Goal: Information Seeking & Learning: Learn about a topic

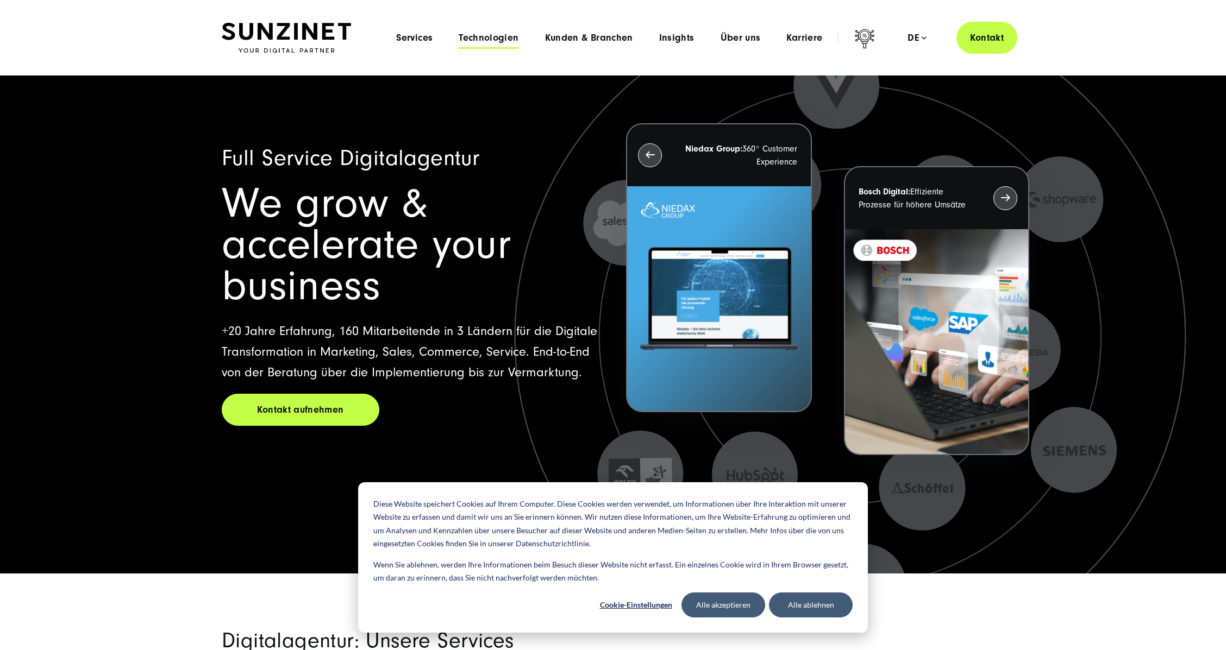
click at [495, 42] on span "Technologien" at bounding box center [489, 38] width 60 height 11
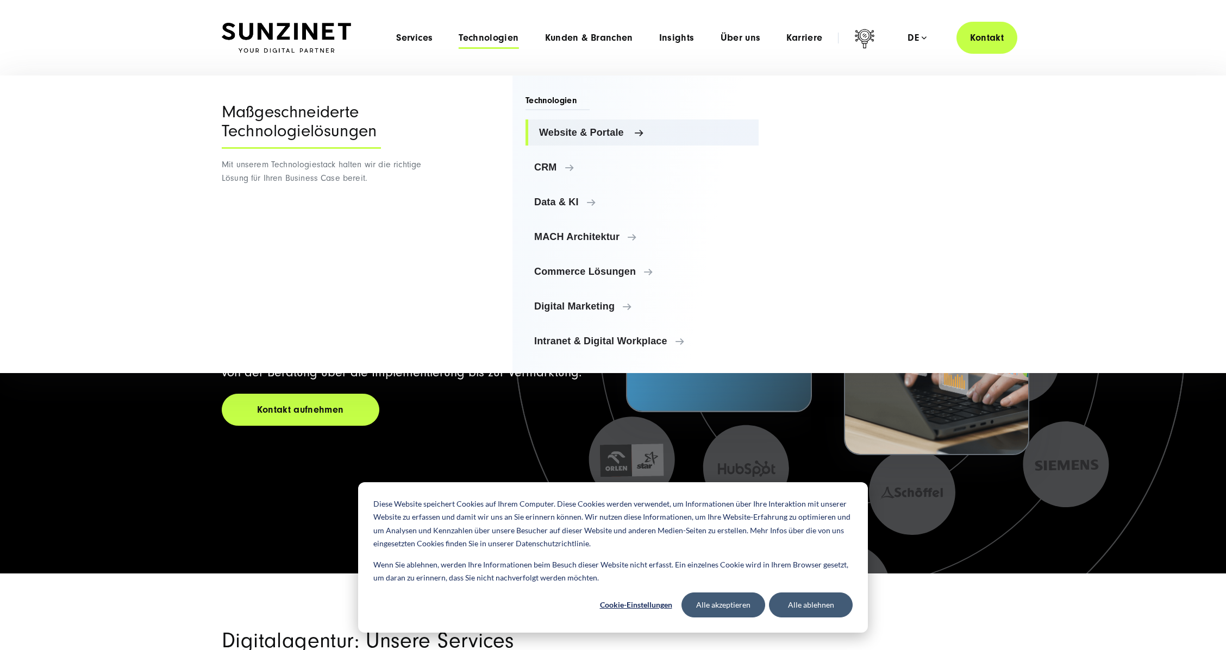
click at [583, 129] on span "Website & Portale" at bounding box center [644, 132] width 211 height 11
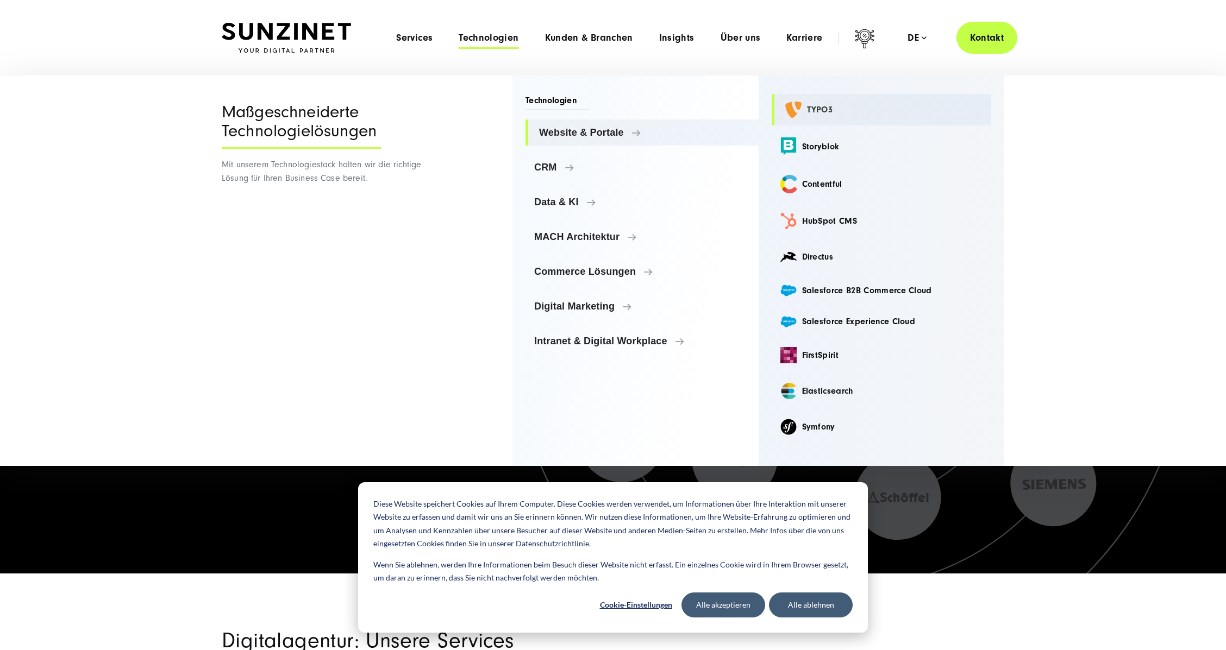
click at [800, 112] on link "TYPO3" at bounding box center [882, 110] width 220 height 32
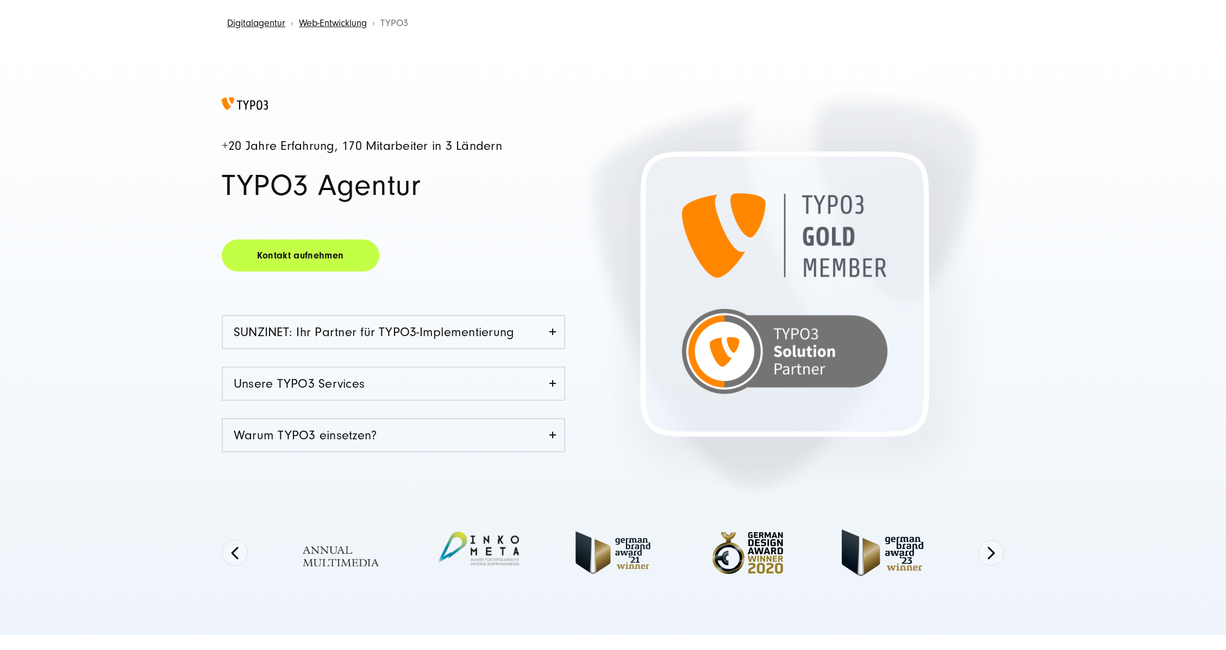
scroll to position [217, 0]
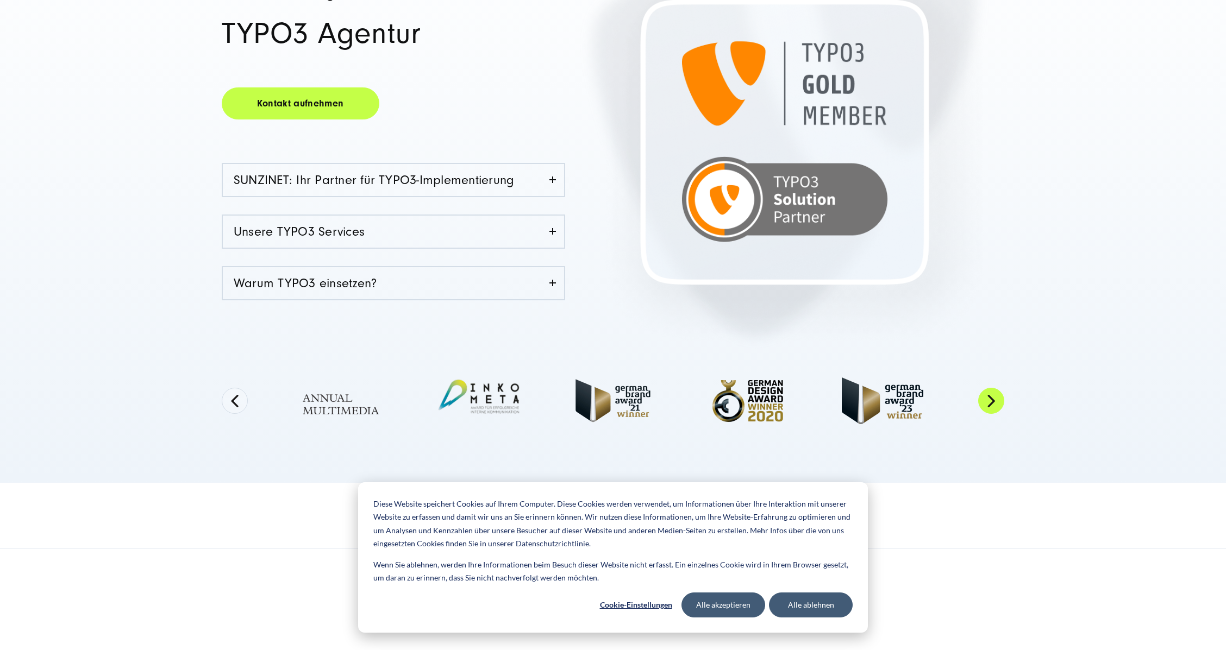
click at [994, 393] on button "Next" at bounding box center [991, 401] width 26 height 26
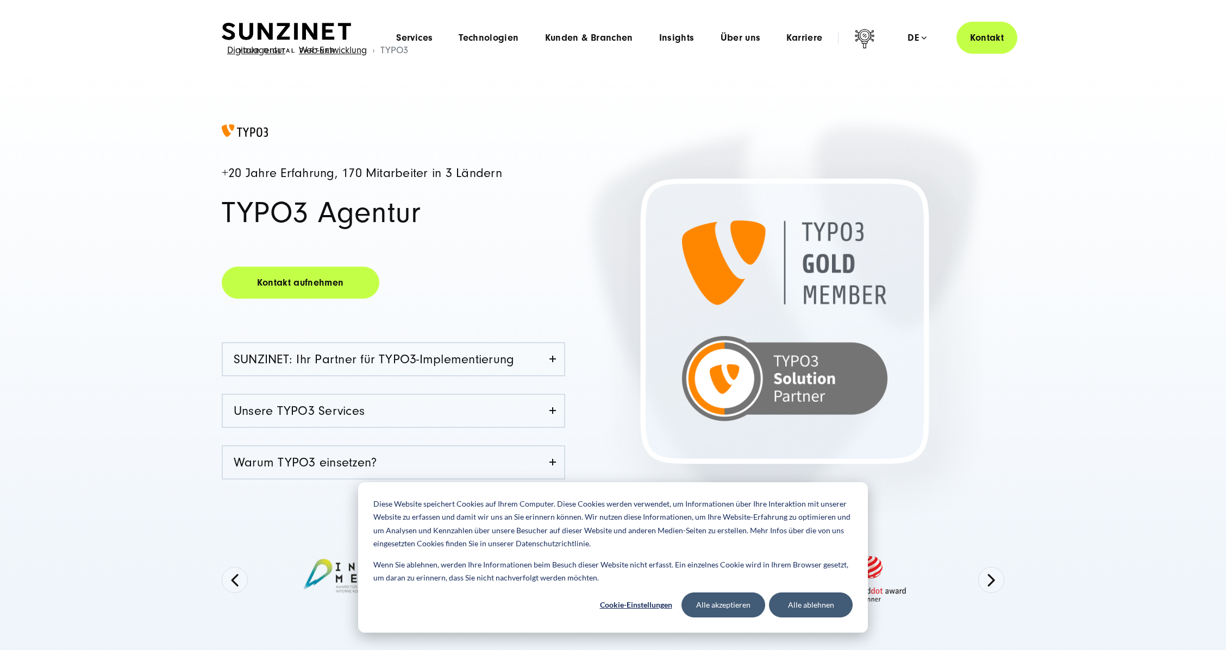
scroll to position [0, 0]
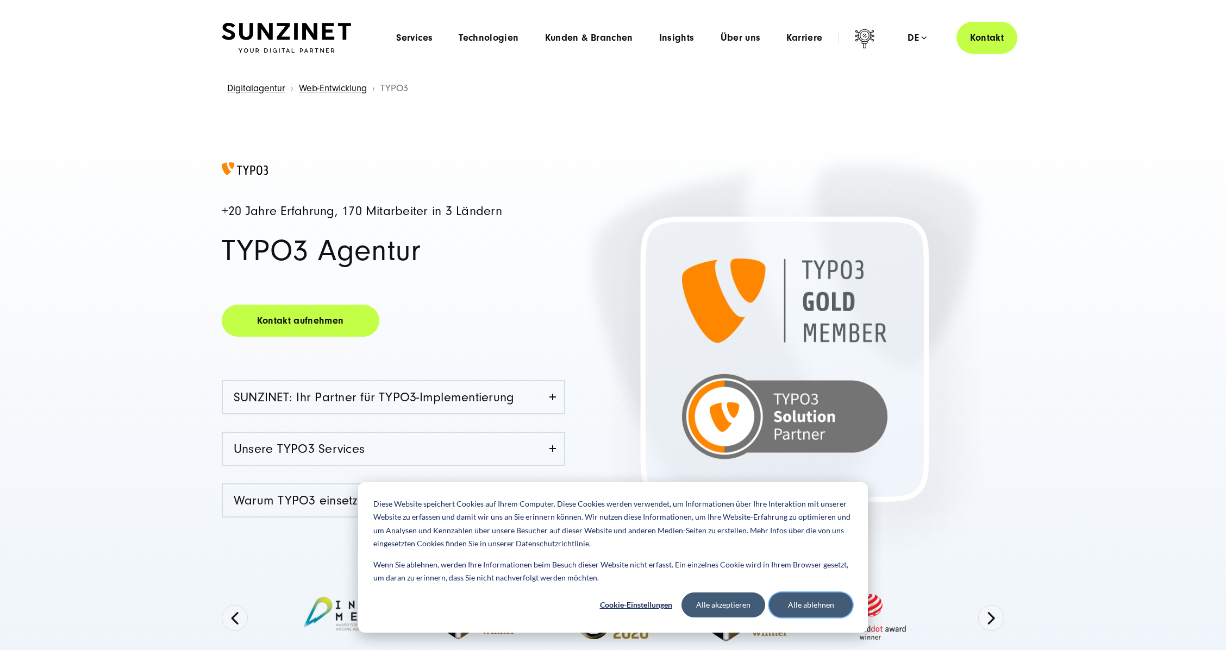
click at [789, 607] on button "Alle ablehnen" at bounding box center [811, 605] width 84 height 25
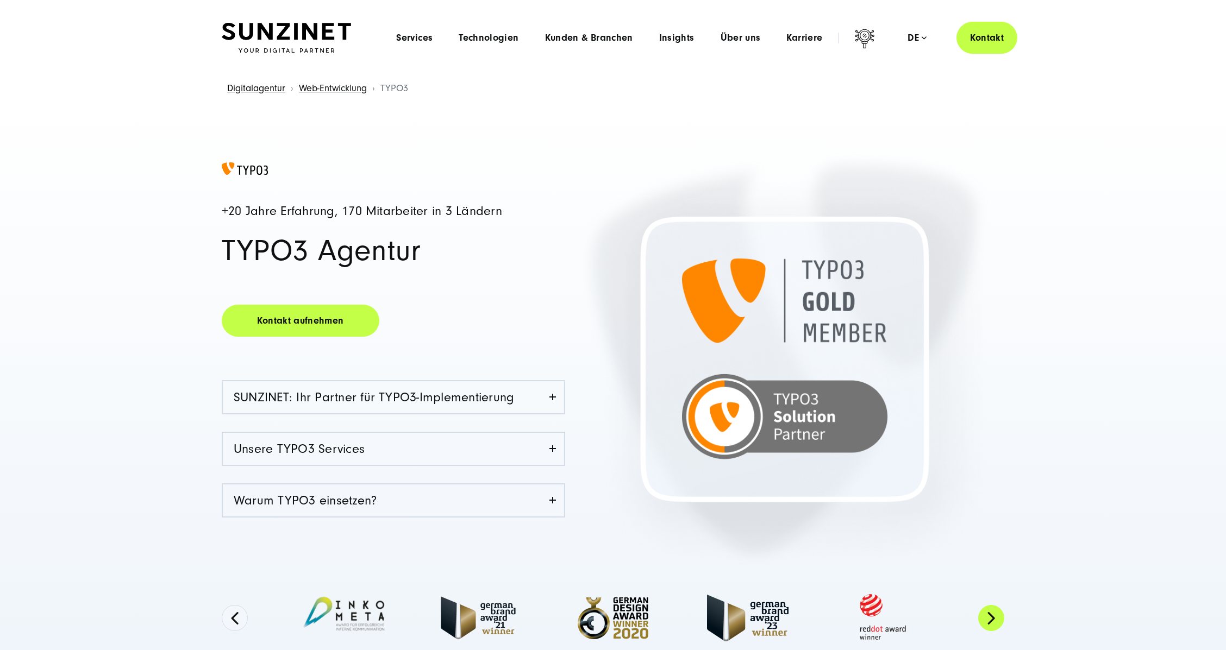
click at [992, 624] on button "Next" at bounding box center [991, 618] width 26 height 26
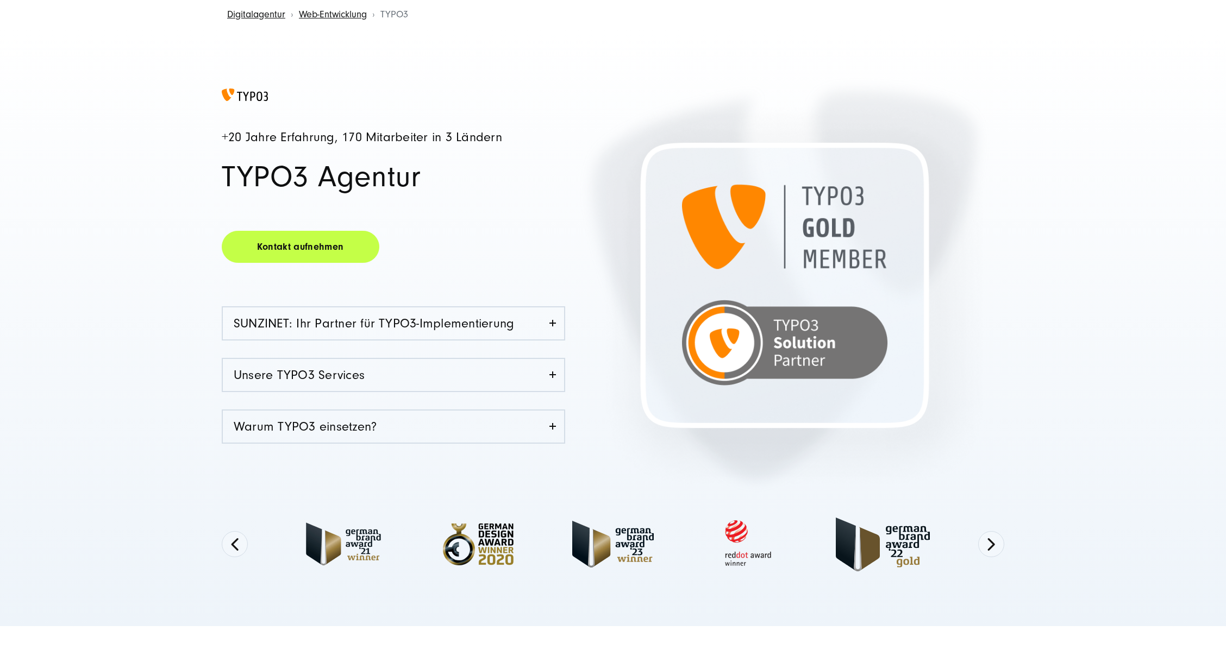
scroll to position [145, 0]
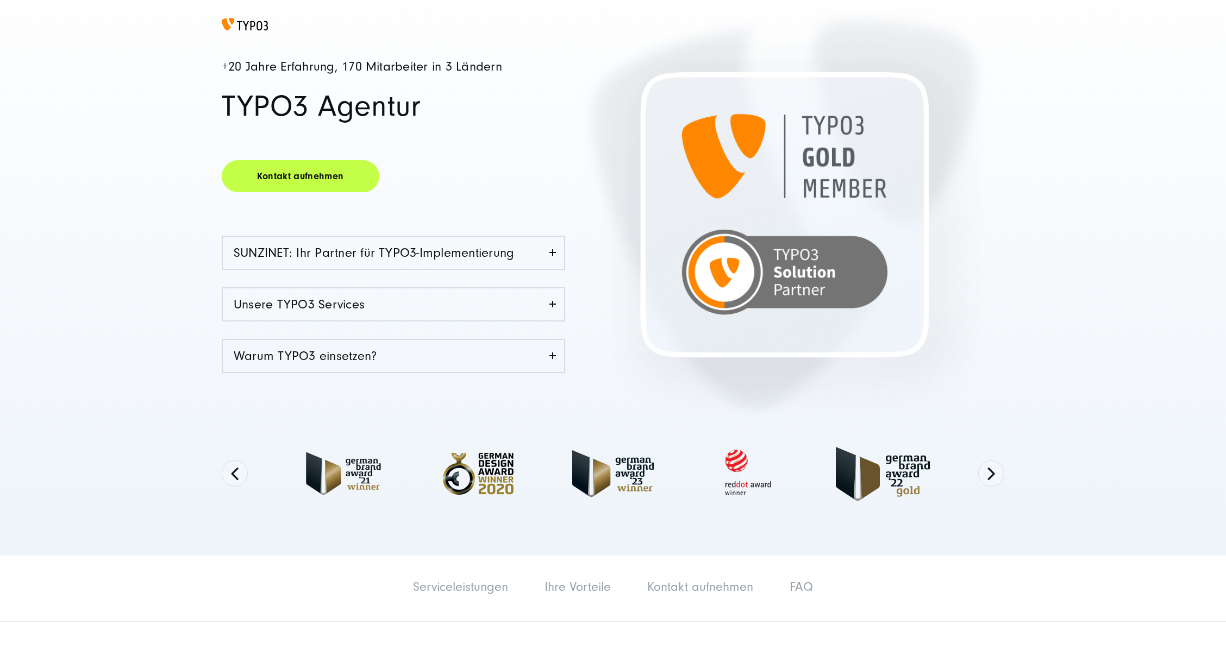
click at [989, 458] on div "Previous Next" at bounding box center [613, 473] width 783 height 99
click at [992, 481] on button "Next" at bounding box center [991, 474] width 26 height 26
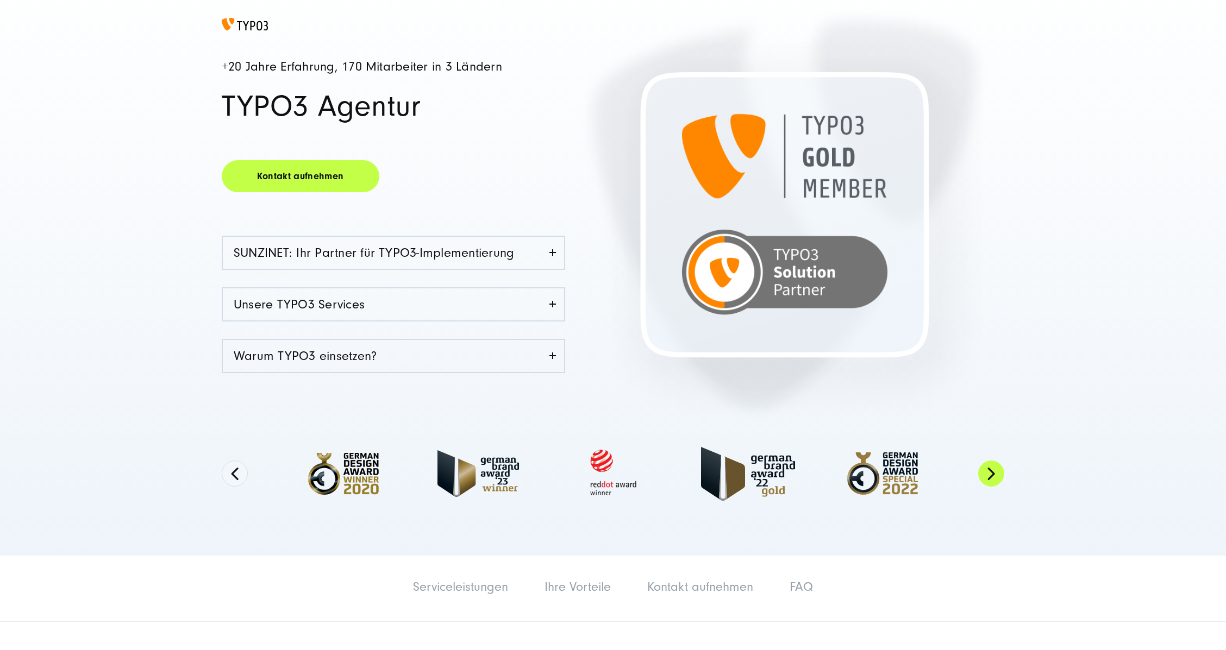
click at [999, 465] on button "Next" at bounding box center [991, 474] width 26 height 26
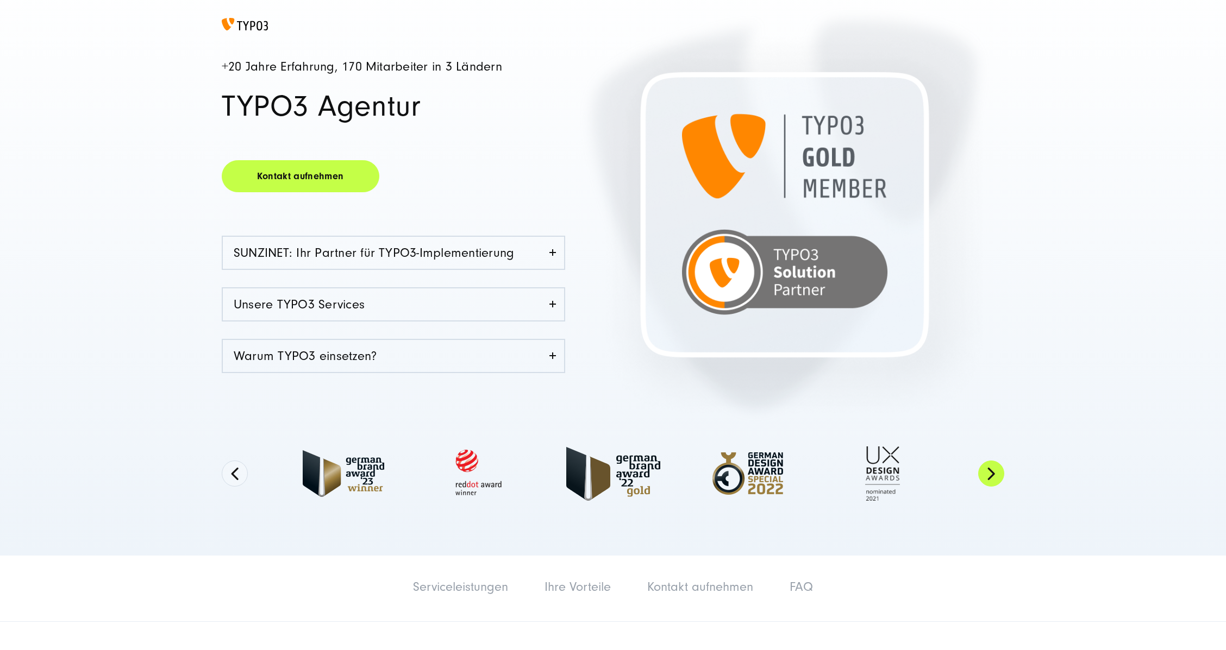
click at [999, 465] on button "Next" at bounding box center [991, 474] width 26 height 26
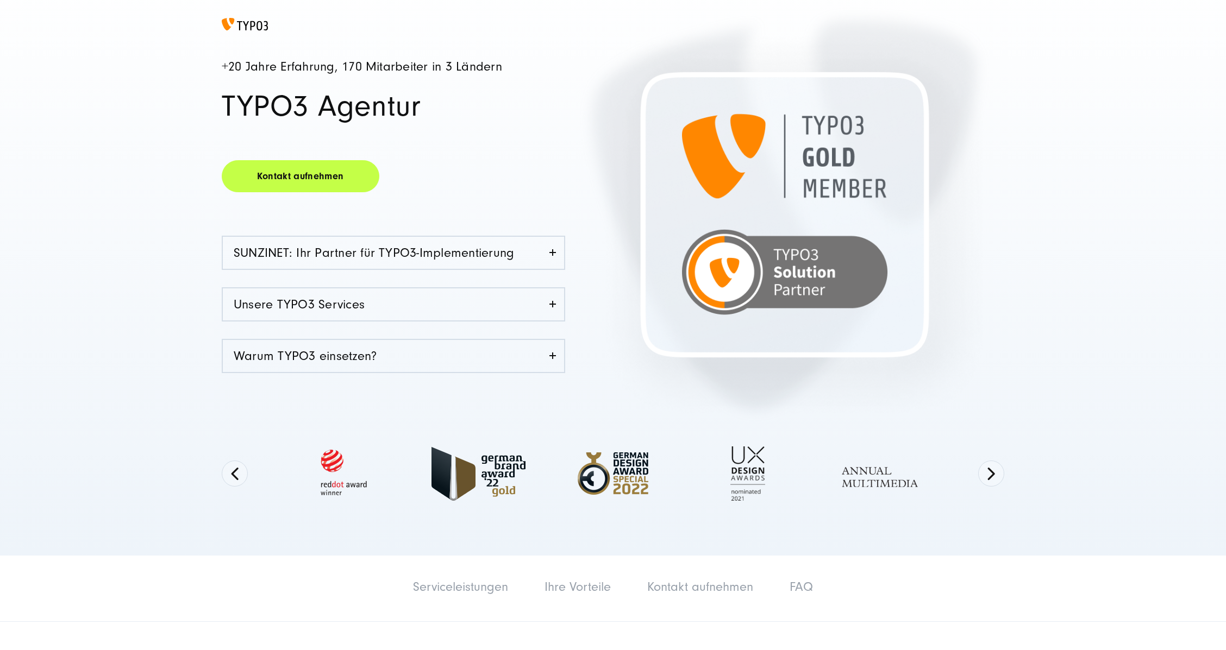
drag, startPoint x: 999, startPoint y: 465, endPoint x: 924, endPoint y: 444, distance: 77.9
click at [998, 465] on button "Next" at bounding box center [991, 474] width 26 height 26
click at [994, 476] on button "Next" at bounding box center [991, 474] width 26 height 26
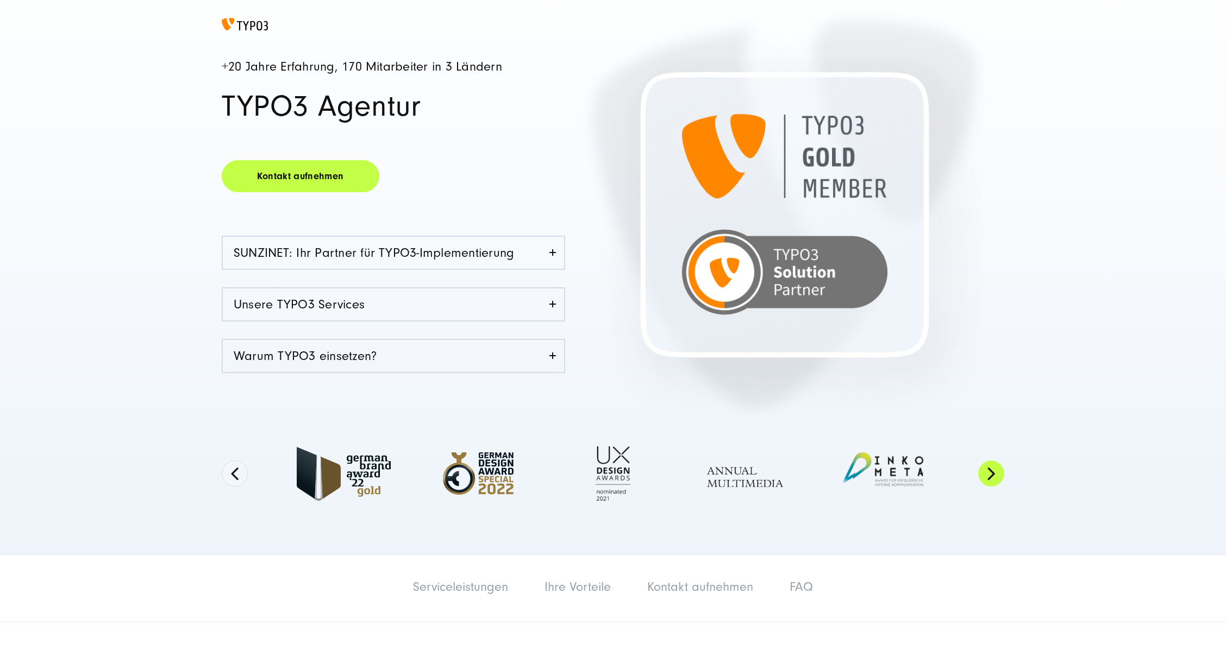
click at [994, 476] on button "Next" at bounding box center [991, 474] width 26 height 26
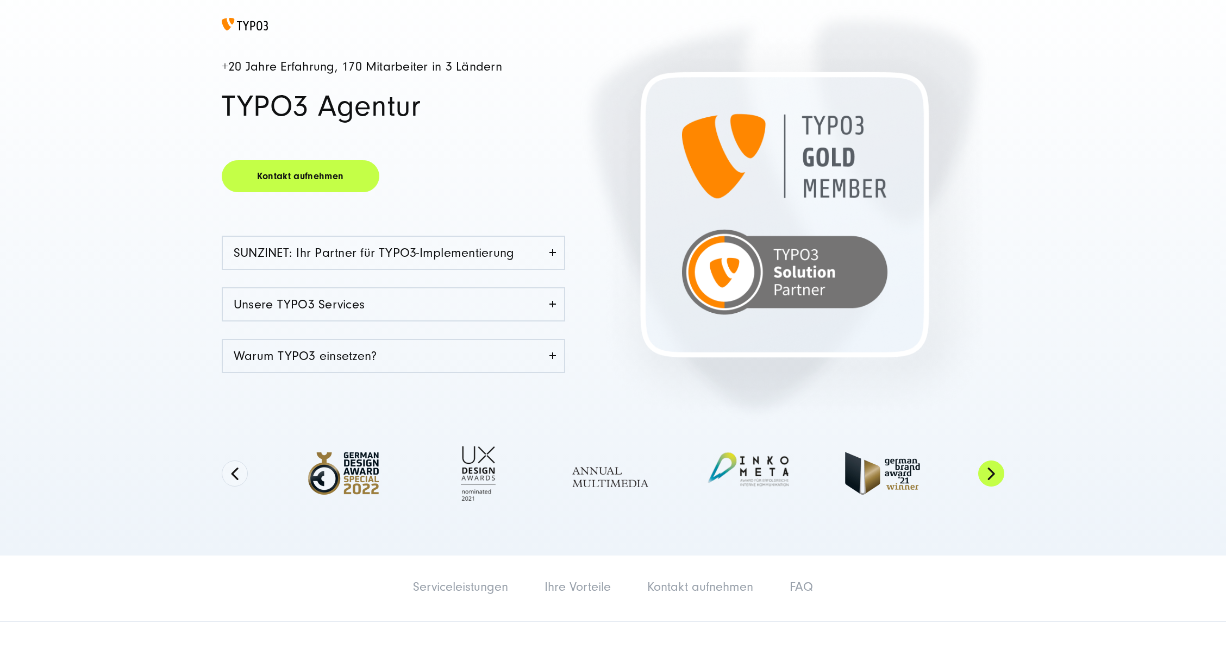
click at [994, 476] on button "Next" at bounding box center [991, 474] width 26 height 26
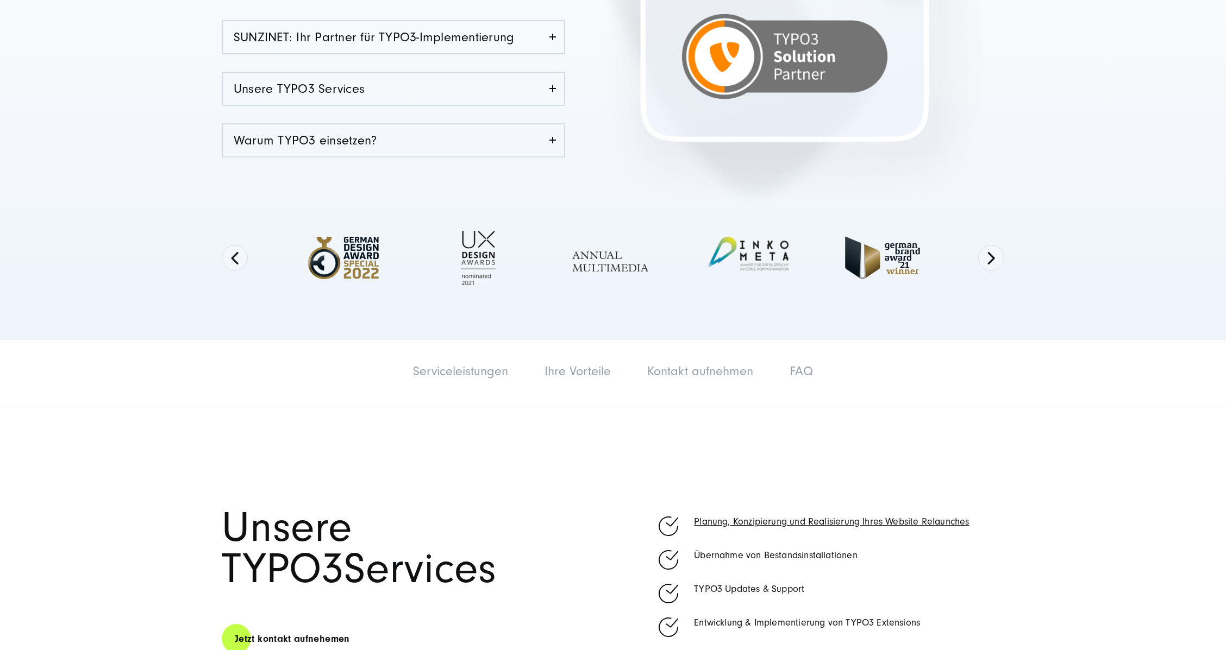
scroll to position [362, 0]
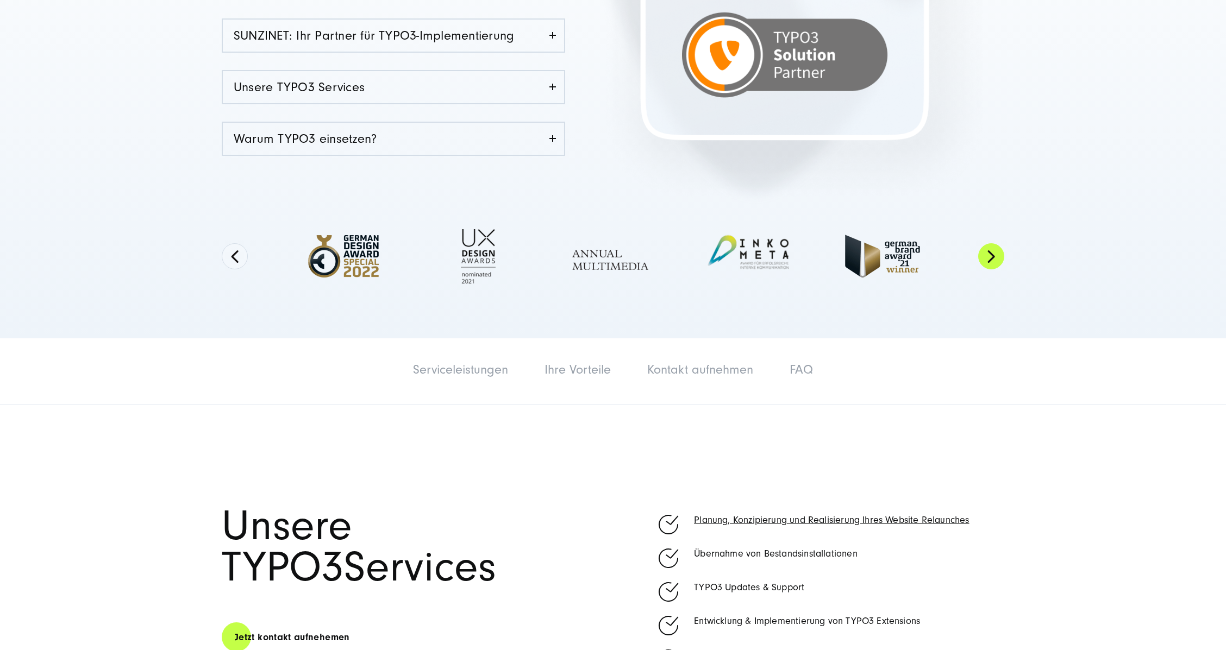
click at [987, 266] on button "Next" at bounding box center [991, 256] width 26 height 26
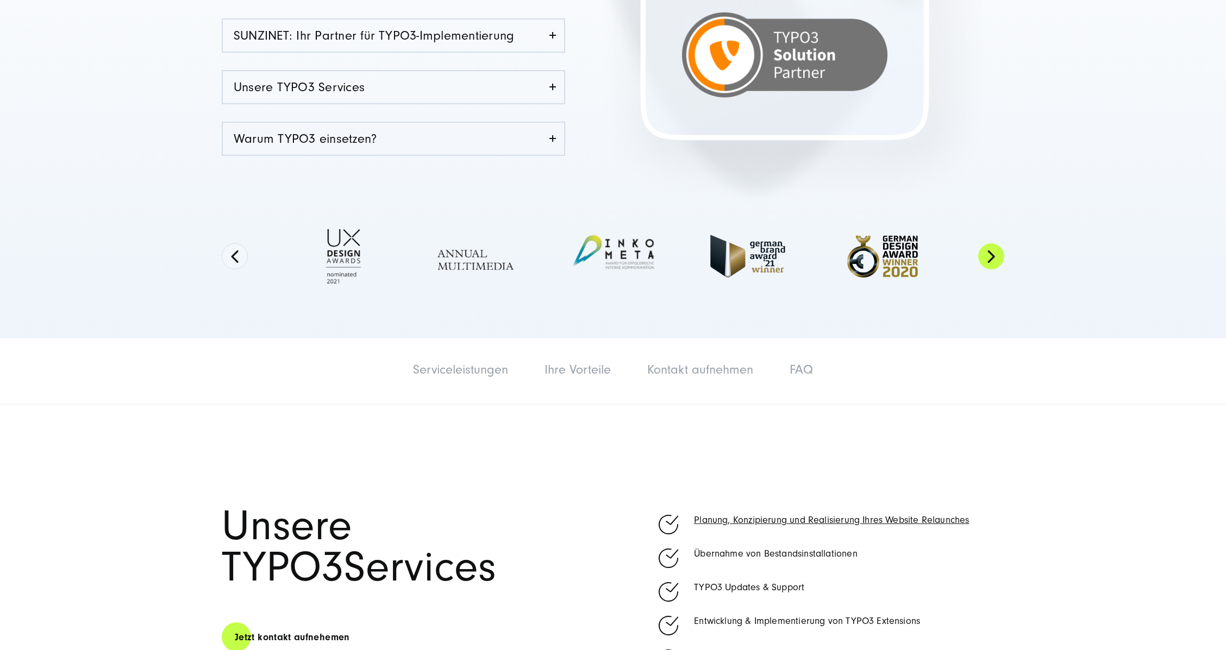
click at [990, 263] on button "Next" at bounding box center [991, 256] width 26 height 26
click at [987, 260] on button "Next" at bounding box center [991, 256] width 26 height 26
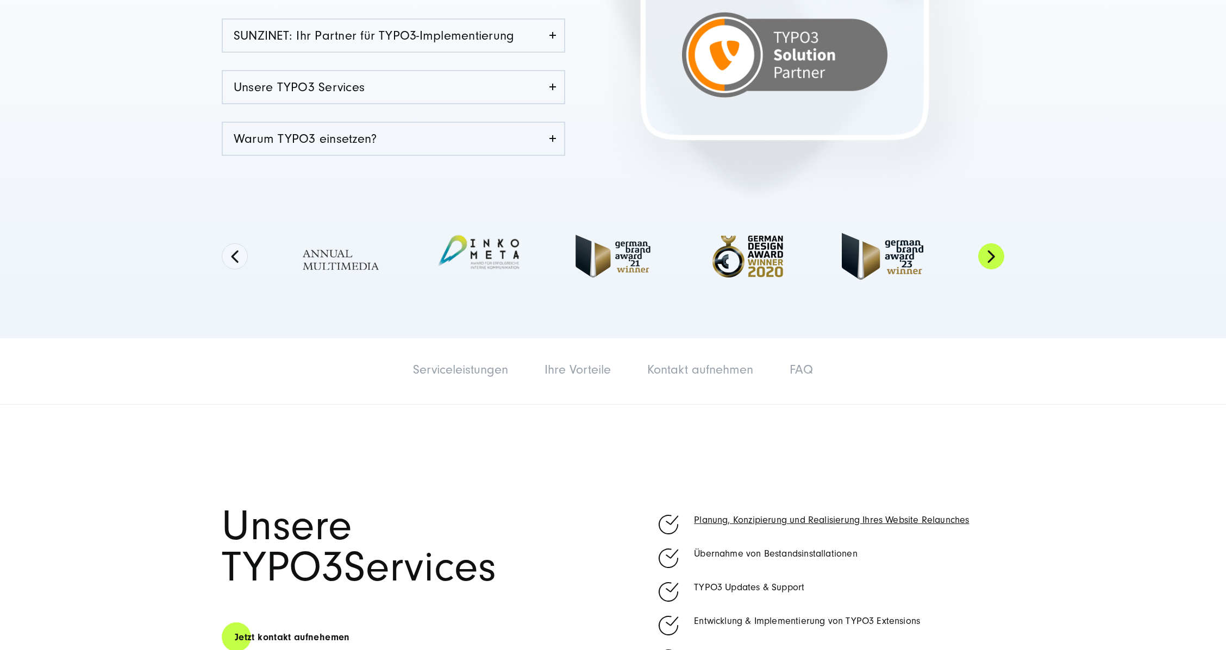
click at [989, 257] on button "Next" at bounding box center [991, 256] width 26 height 26
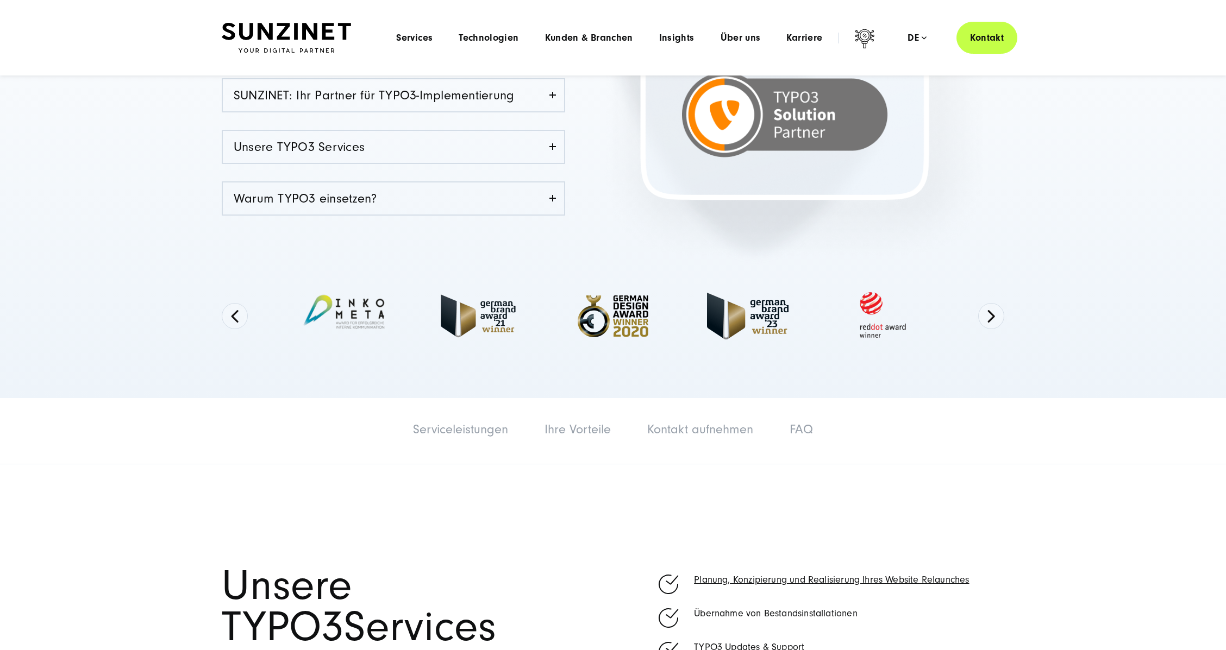
scroll to position [290, 0]
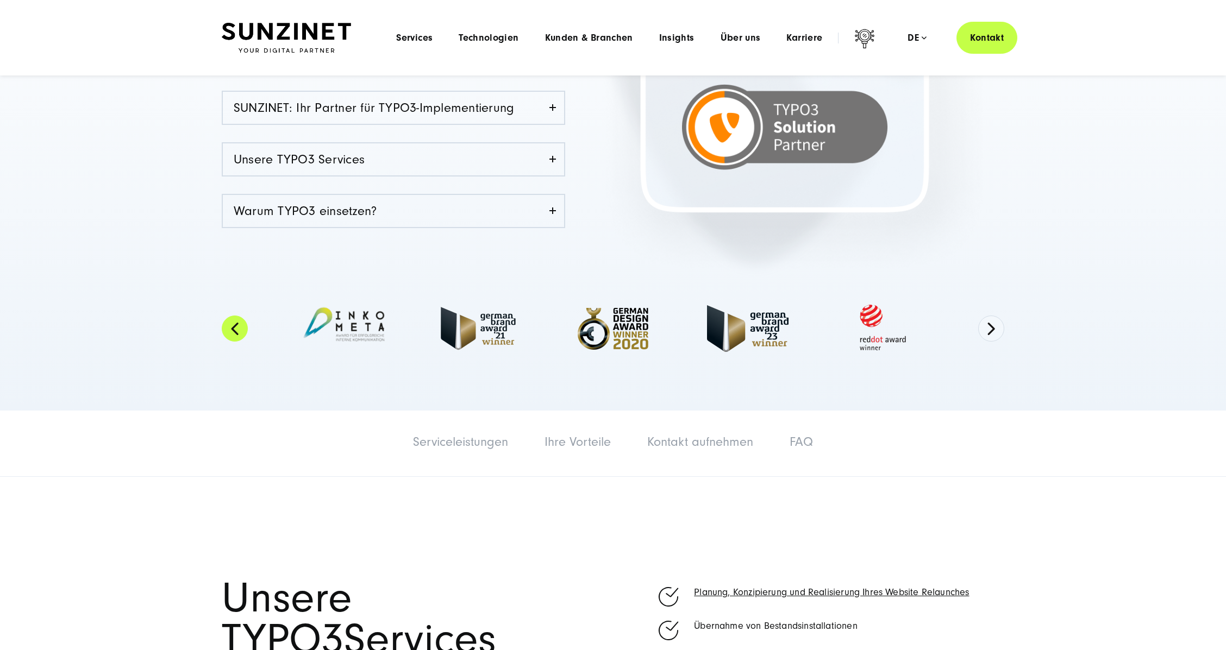
click at [240, 318] on button "Previous" at bounding box center [235, 329] width 26 height 26
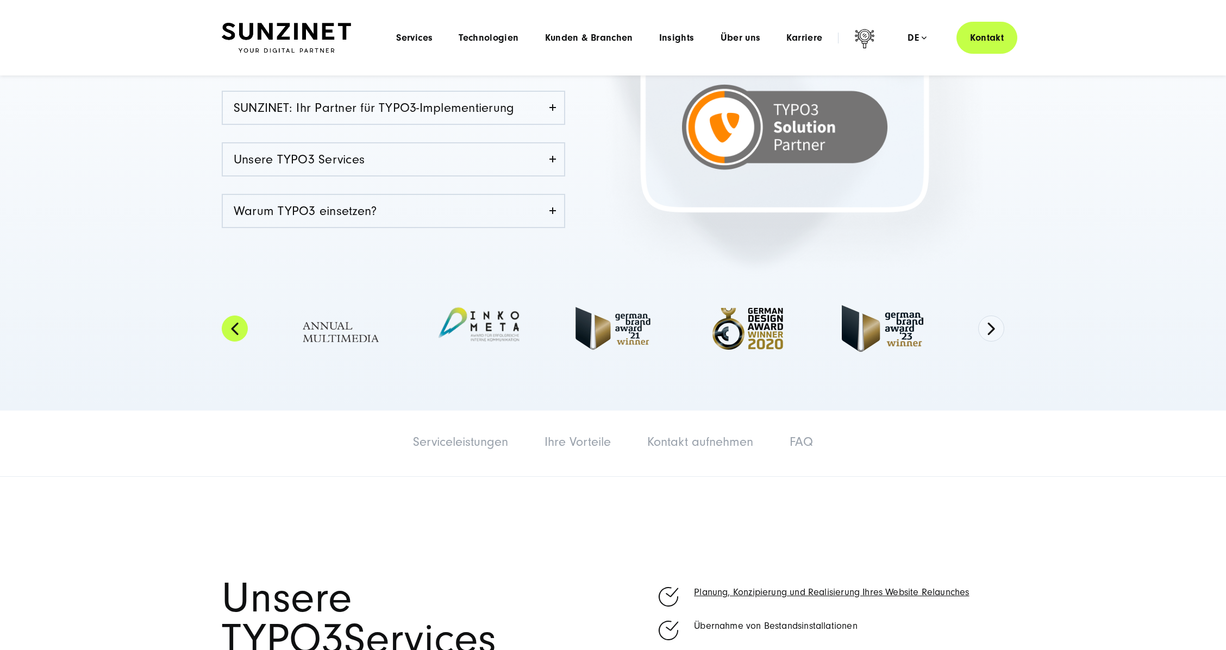
click at [240, 318] on button "Previous" at bounding box center [235, 329] width 26 height 26
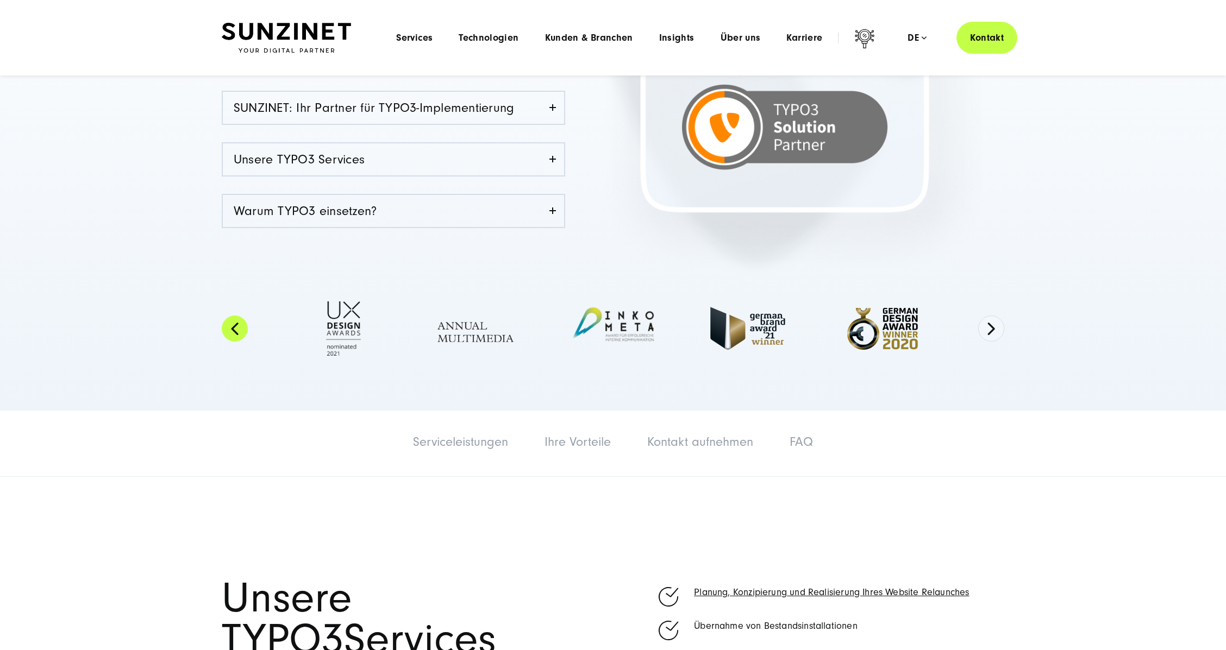
click at [240, 318] on button "Previous" at bounding box center [235, 329] width 26 height 26
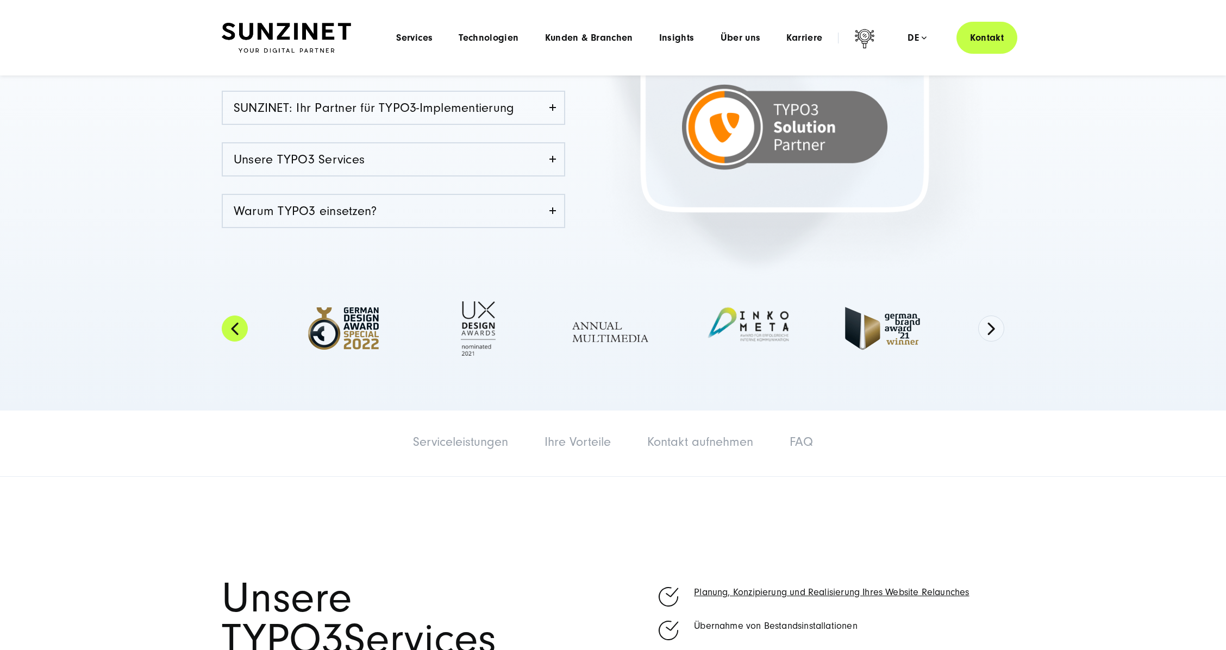
click at [240, 318] on button "Previous" at bounding box center [235, 329] width 26 height 26
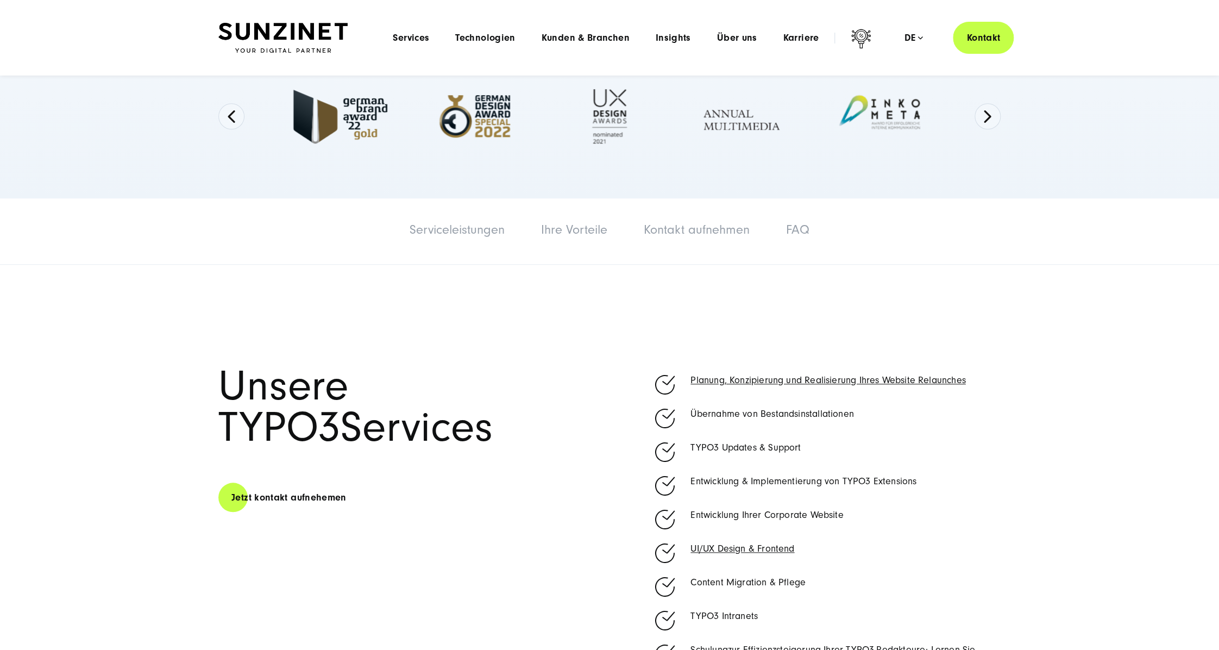
scroll to position [217, 0]
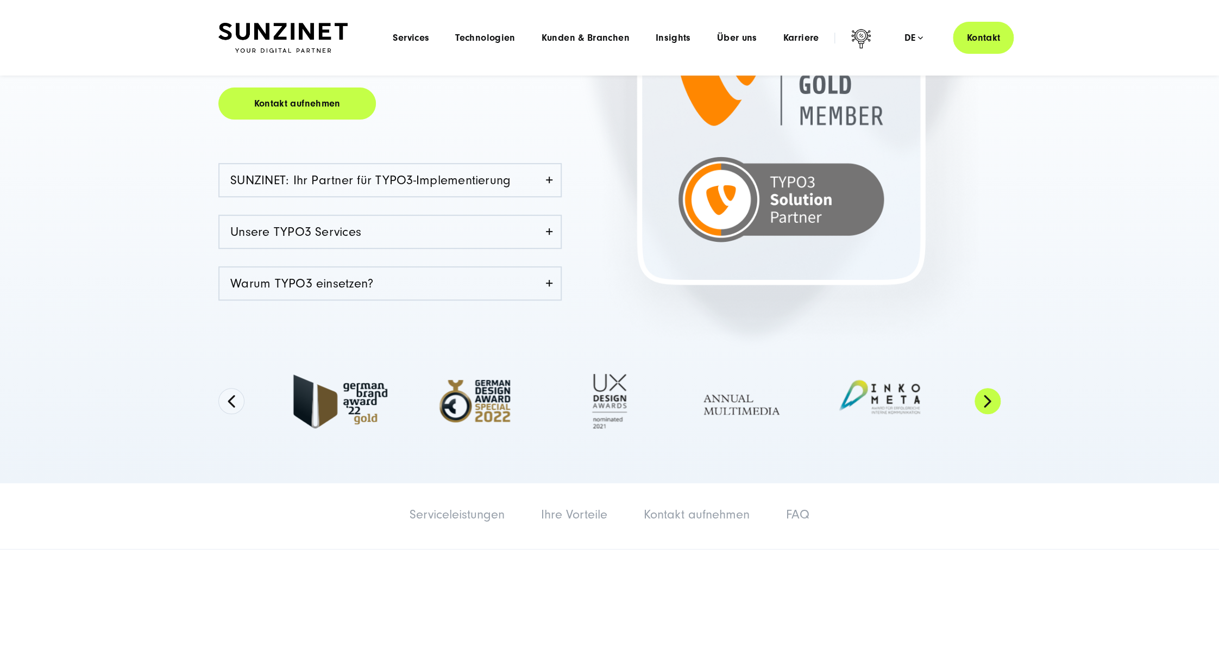
click at [996, 398] on button "Next" at bounding box center [988, 401] width 26 height 26
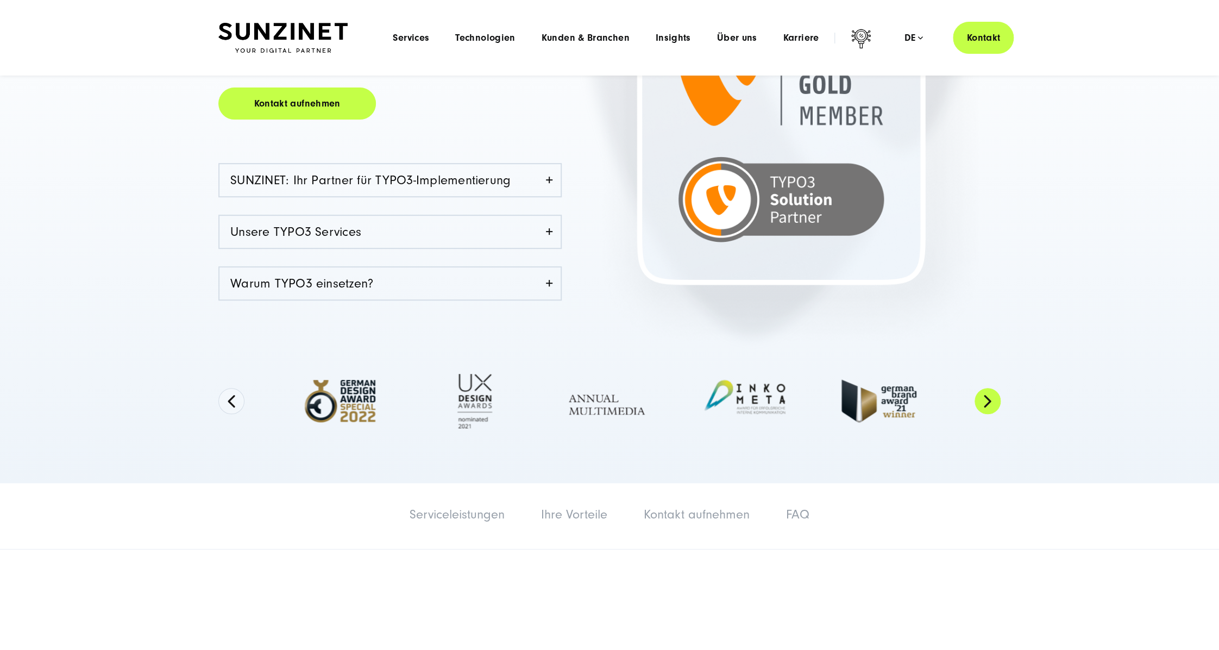
click at [996, 398] on button "Next" at bounding box center [988, 401] width 26 height 26
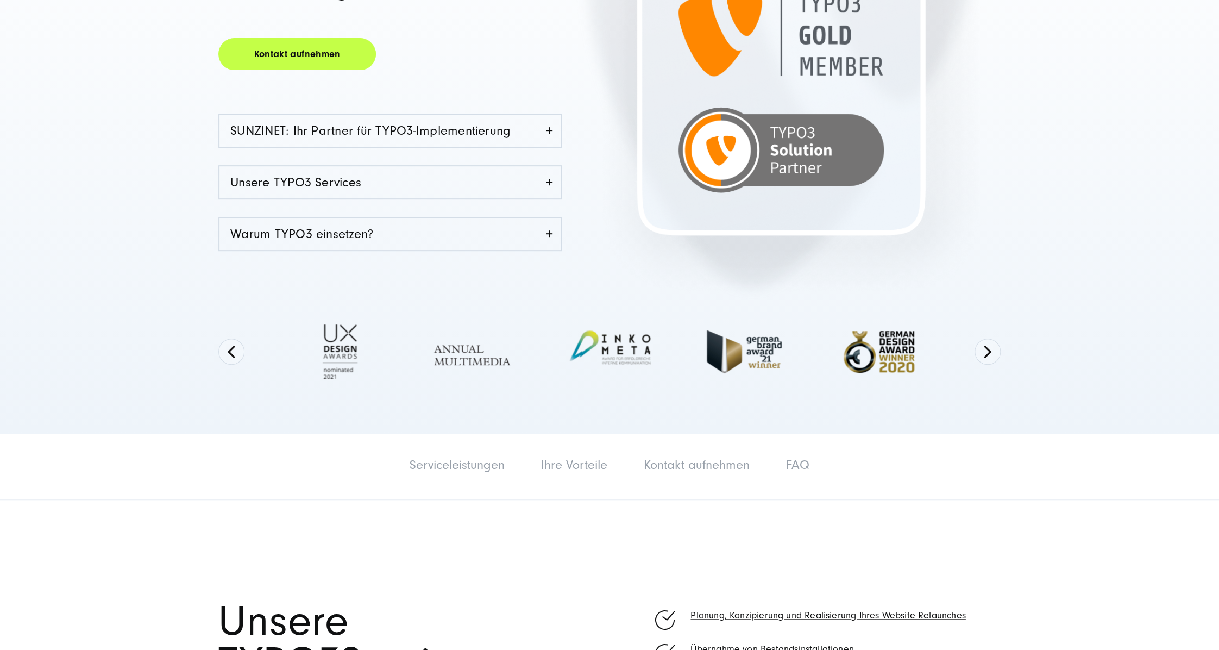
scroll to position [290, 0]
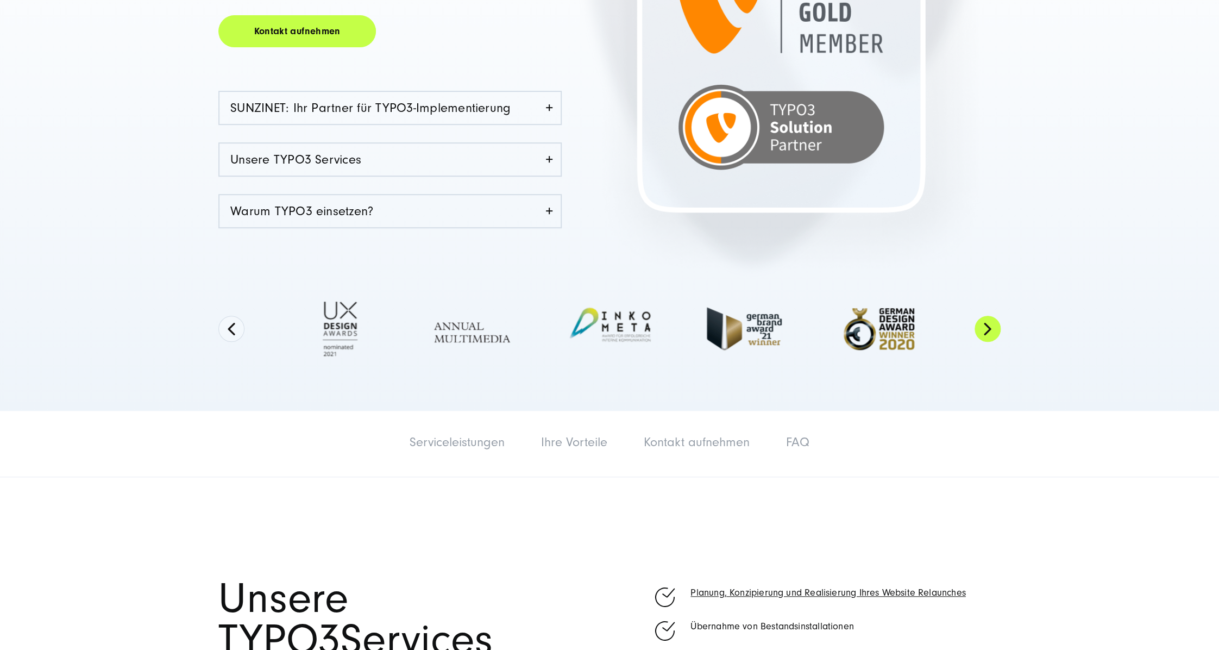
click at [997, 328] on button "Next" at bounding box center [988, 329] width 26 height 26
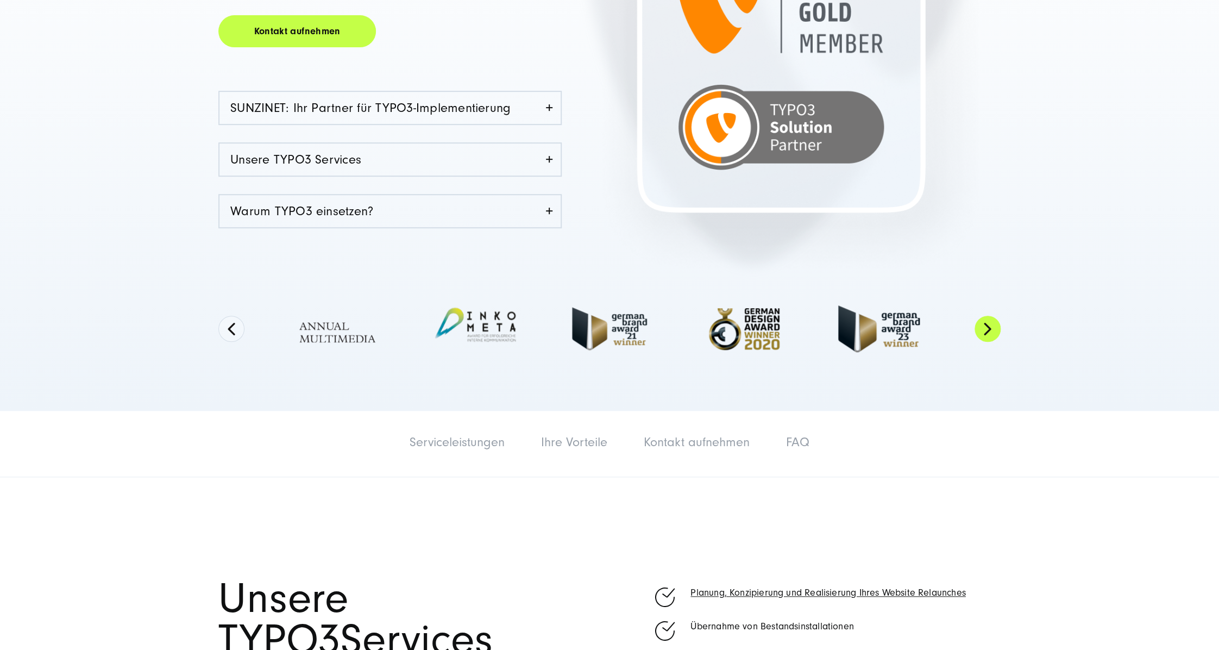
click at [986, 320] on button "Next" at bounding box center [988, 329] width 26 height 26
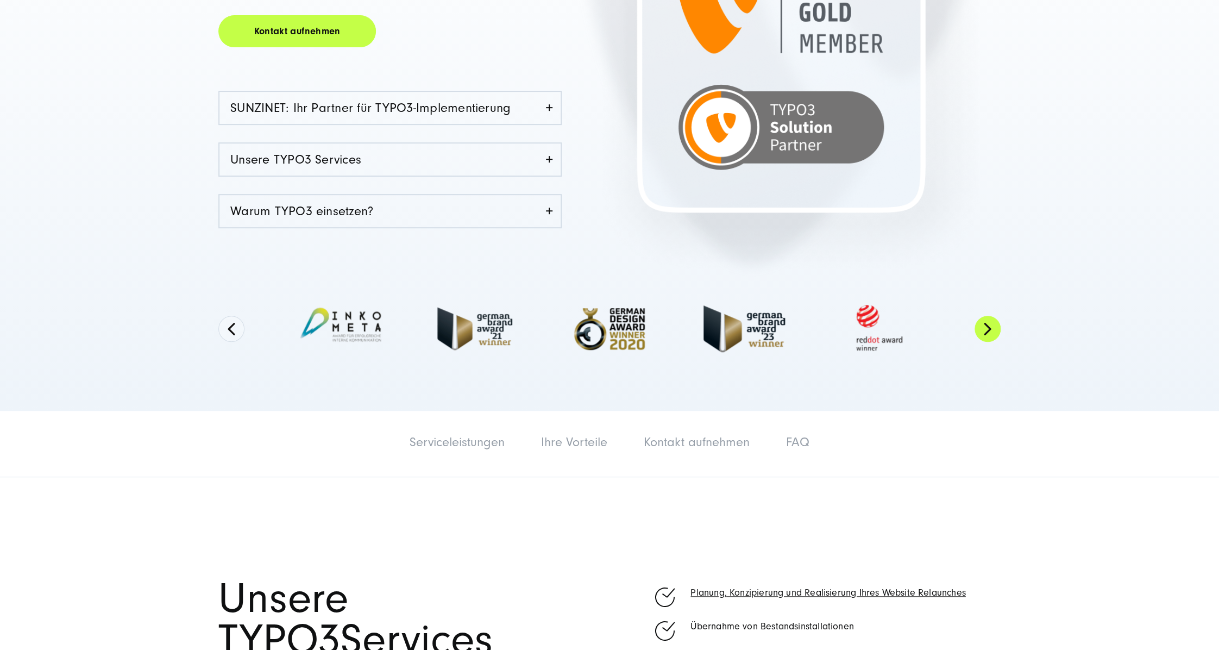
click at [986, 320] on button "Next" at bounding box center [988, 329] width 26 height 26
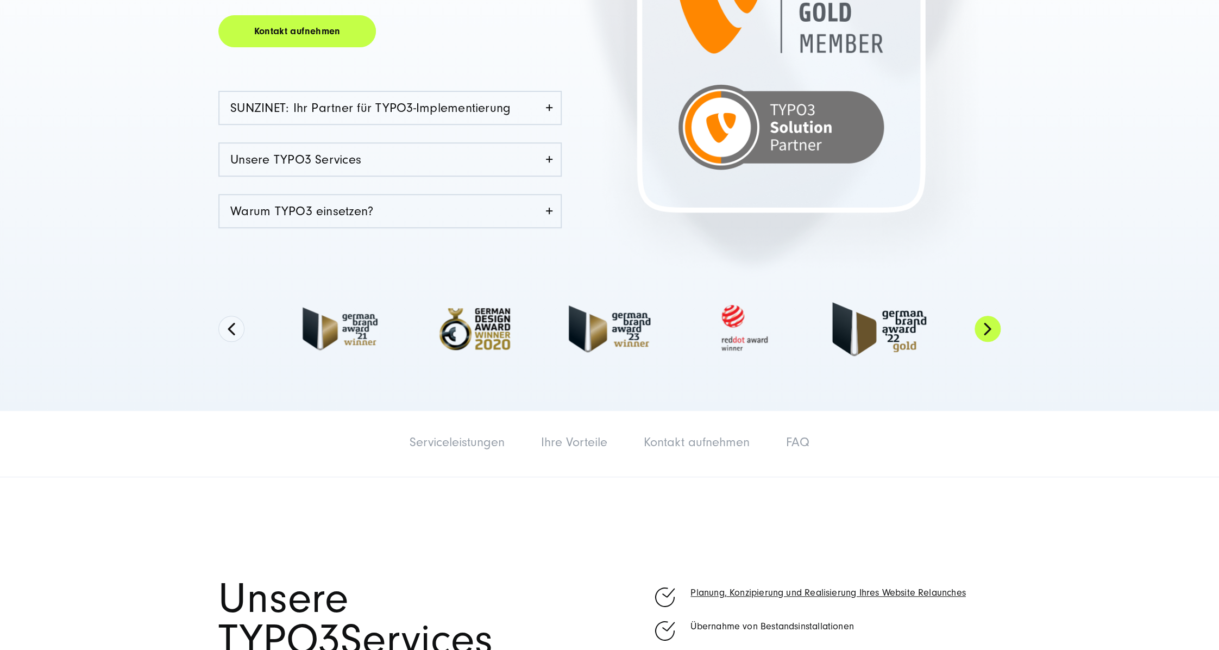
click at [986, 320] on button "Next" at bounding box center [988, 329] width 26 height 26
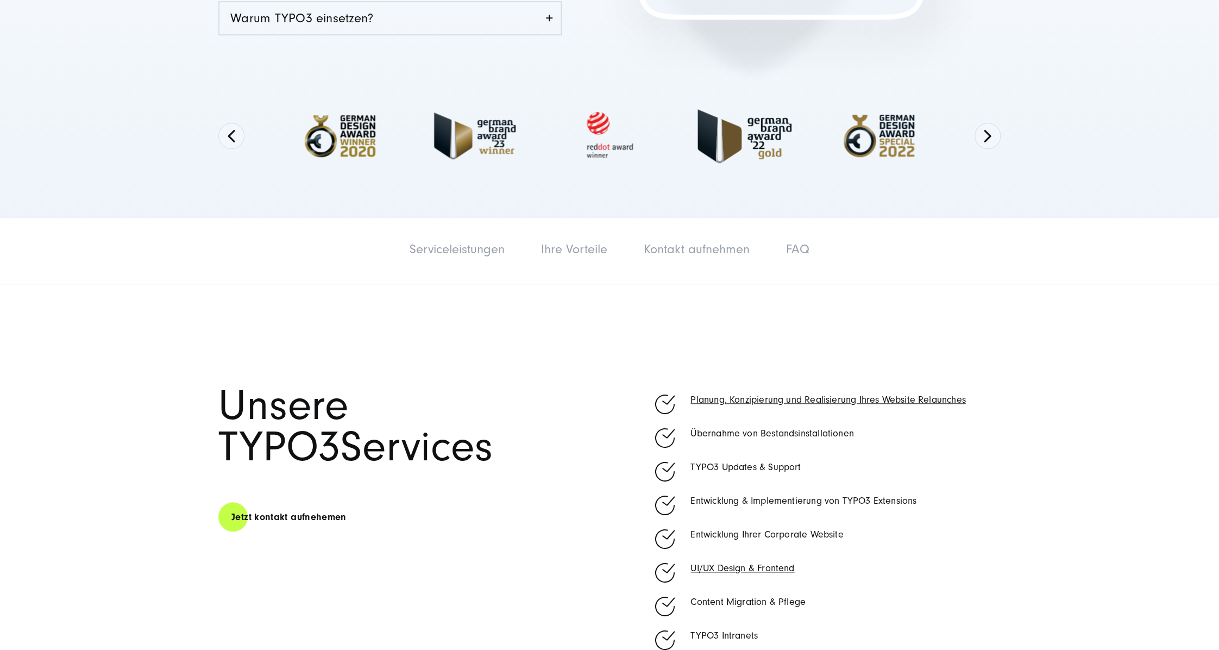
scroll to position [507, 0]
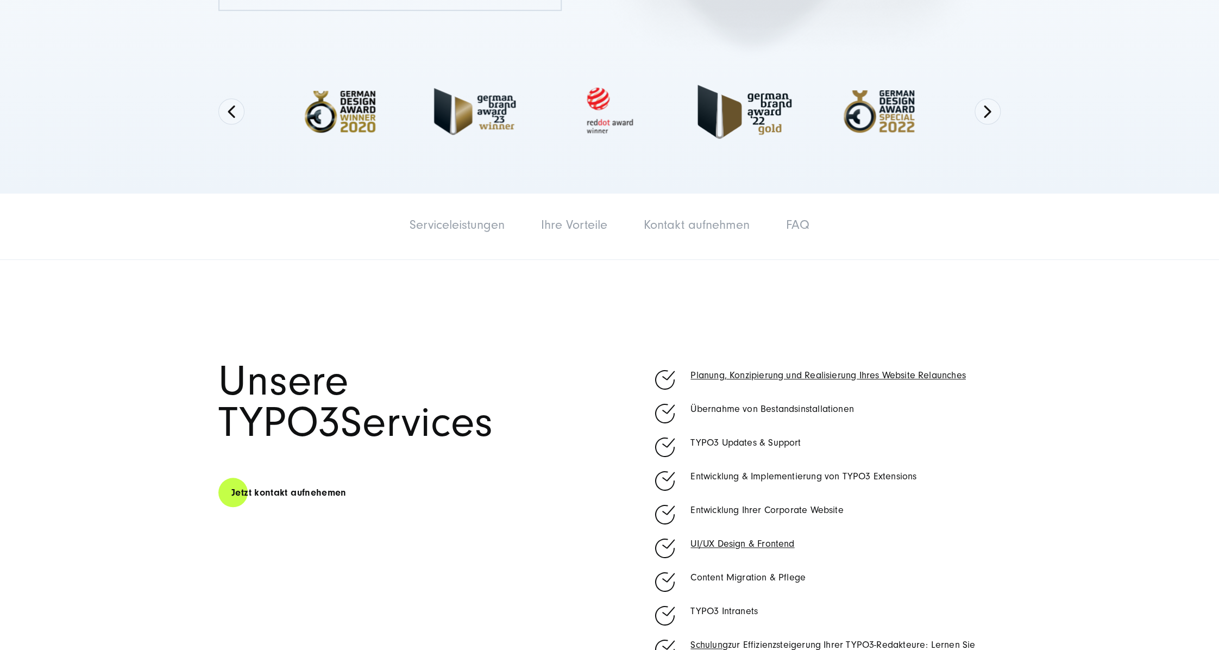
click at [996, 112] on button "Next" at bounding box center [988, 111] width 26 height 26
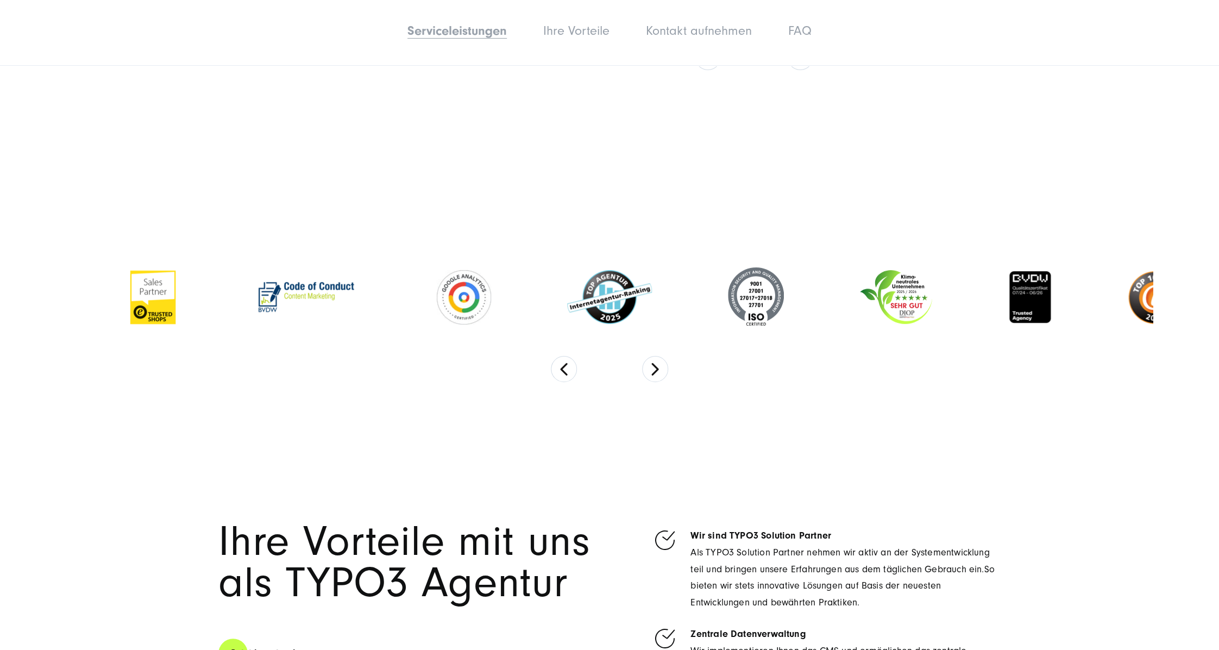
scroll to position [2898, 0]
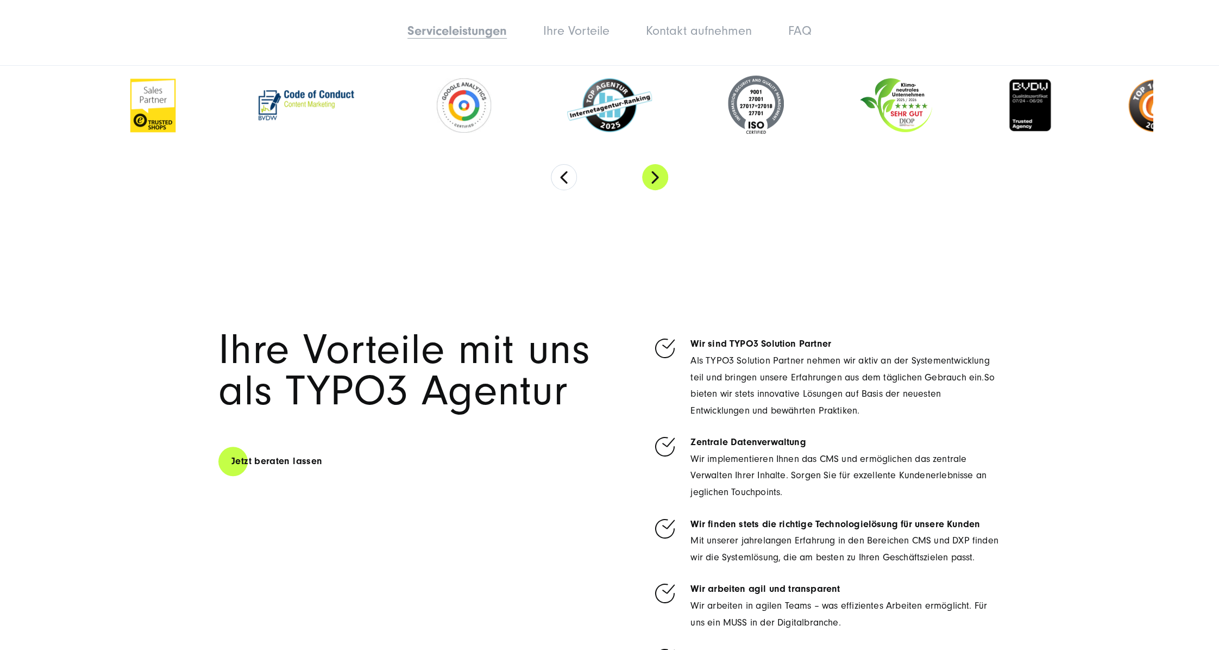
click at [649, 176] on button "Next" at bounding box center [655, 177] width 26 height 26
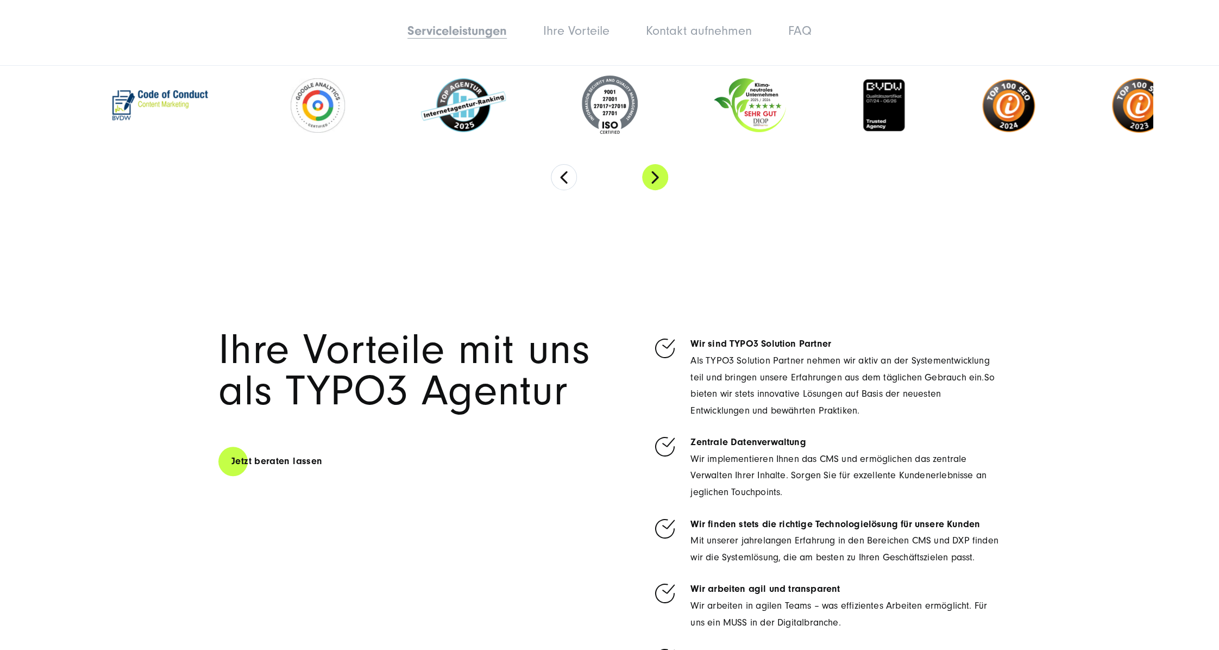
click at [651, 176] on button "Next" at bounding box center [655, 177] width 26 height 26
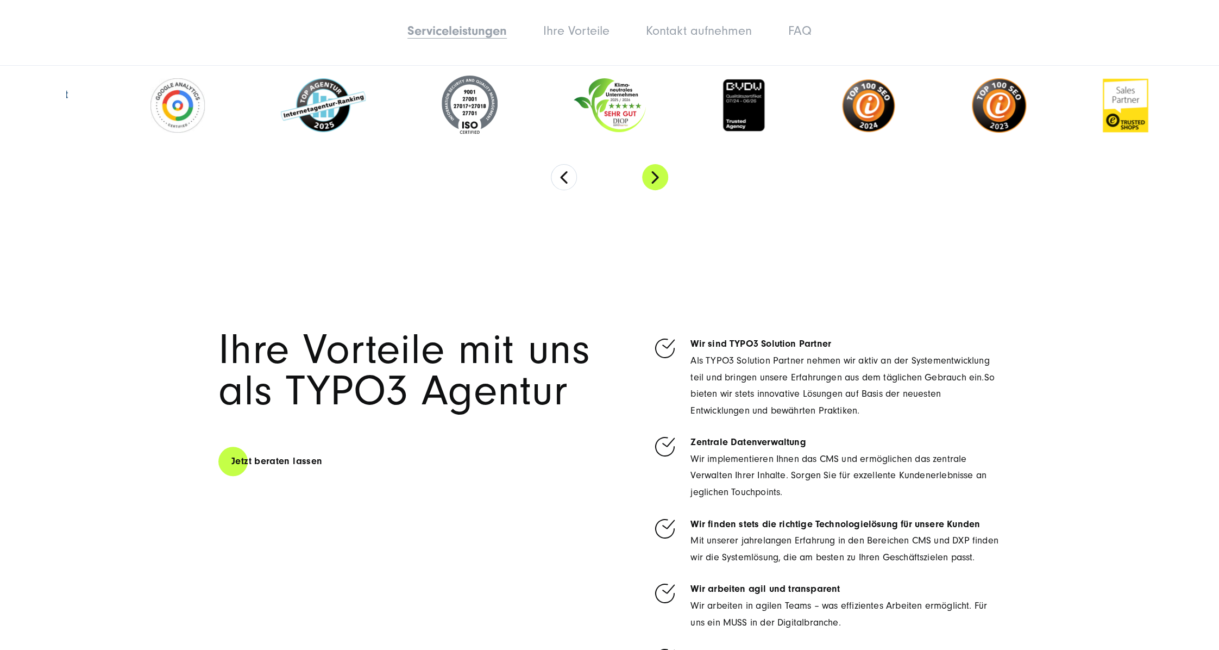
click at [651, 176] on button "Next" at bounding box center [655, 177] width 26 height 26
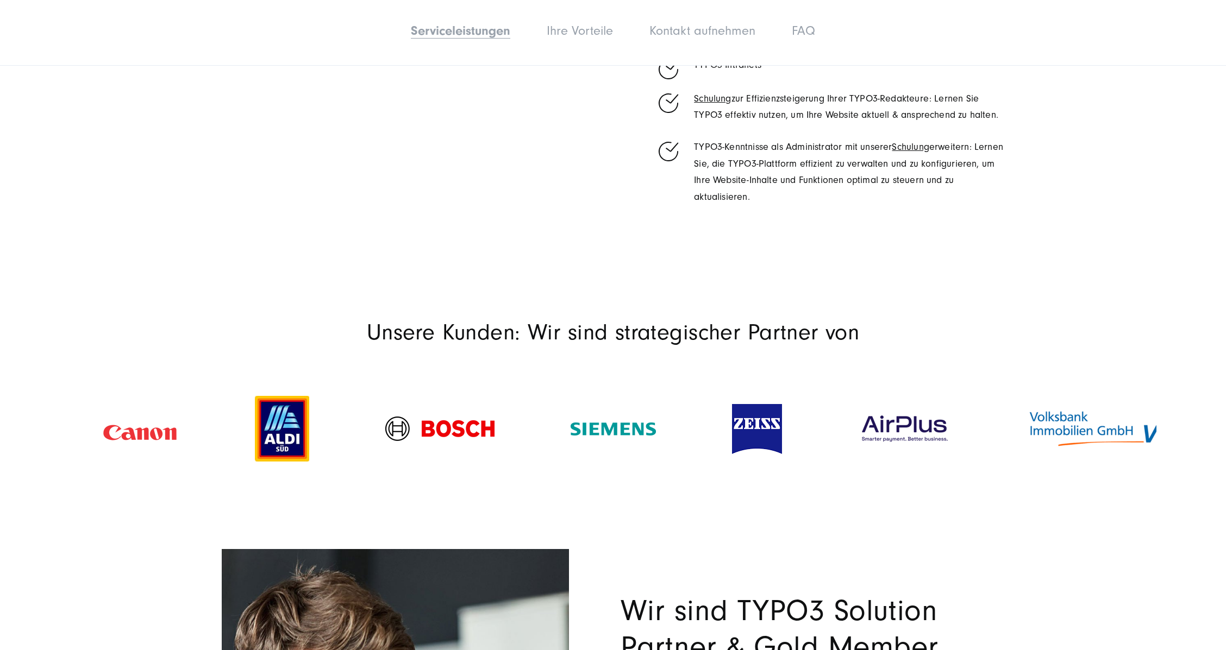
scroll to position [1304, 0]
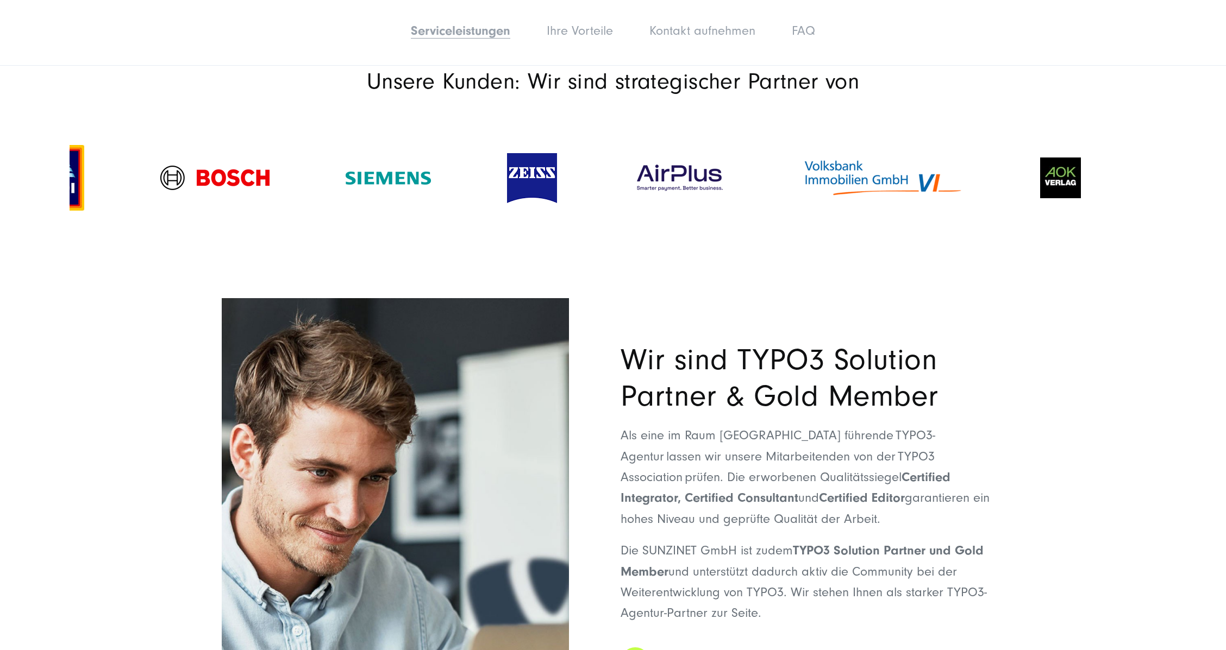
drag, startPoint x: 1066, startPoint y: 171, endPoint x: 841, endPoint y: 183, distance: 225.3
click at [841, 183] on img at bounding box center [883, 178] width 162 height 41
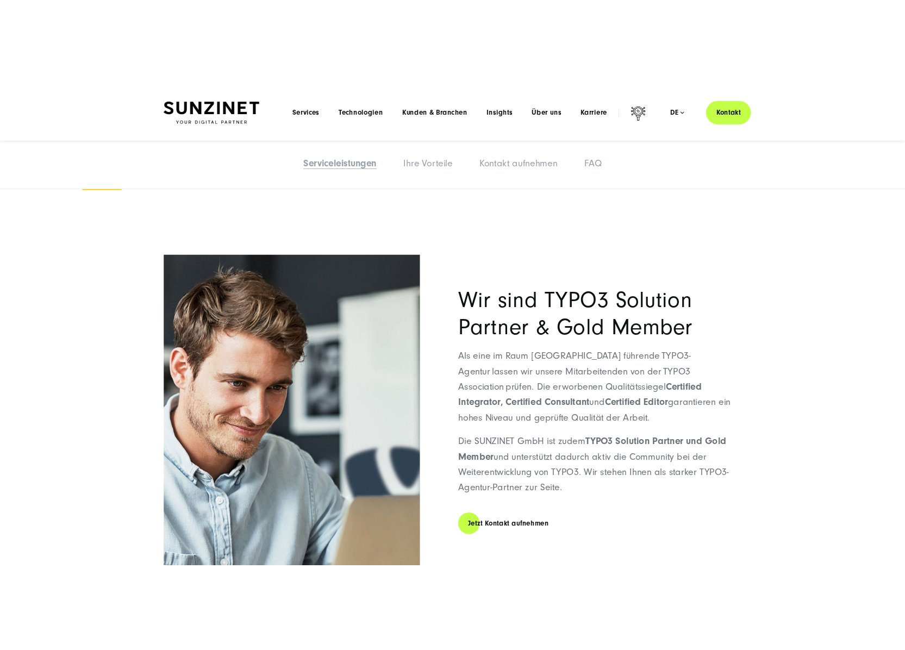
scroll to position [1231, 0]
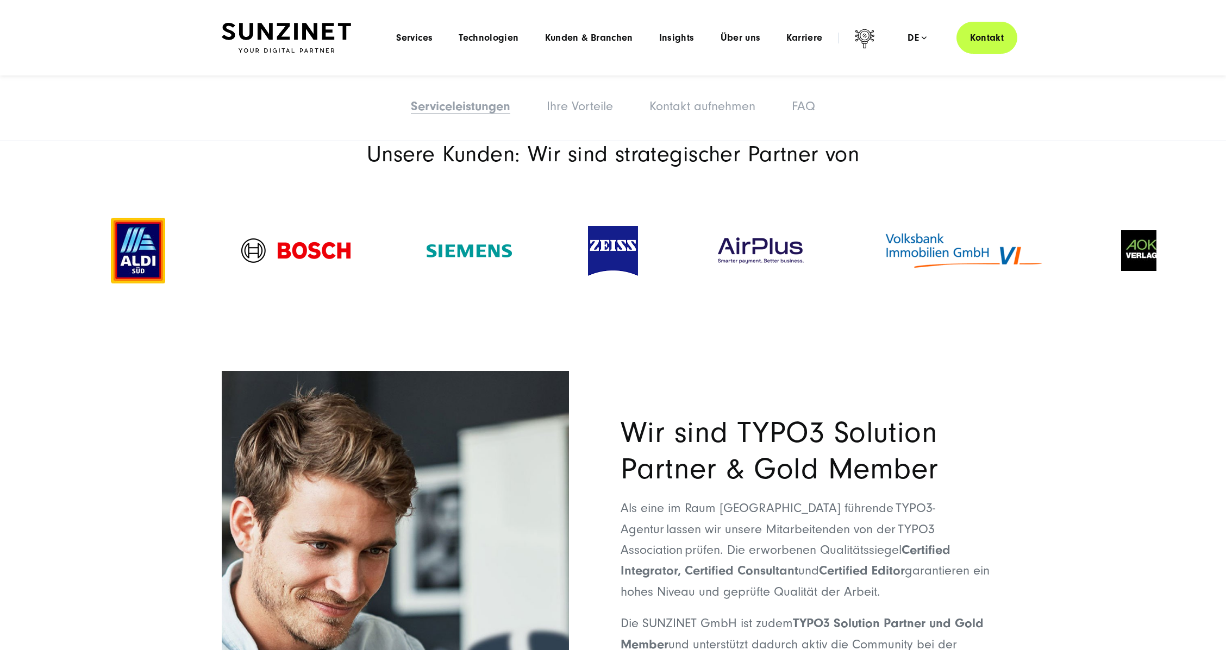
click at [60, 279] on section "Unsere Kunden: Wir sind strategischer Partner von" at bounding box center [613, 231] width 1226 height 235
click at [36, 241] on section "Unsere Kunden: Wir sind strategischer Partner von" at bounding box center [613, 231] width 1226 height 235
click at [20, 239] on section "Unsere Kunden: Wir sind strategischer Partner von" at bounding box center [613, 231] width 1226 height 235
click at [30, 274] on section "Unsere Kunden: Wir sind strategischer Partner von" at bounding box center [613, 231] width 1226 height 235
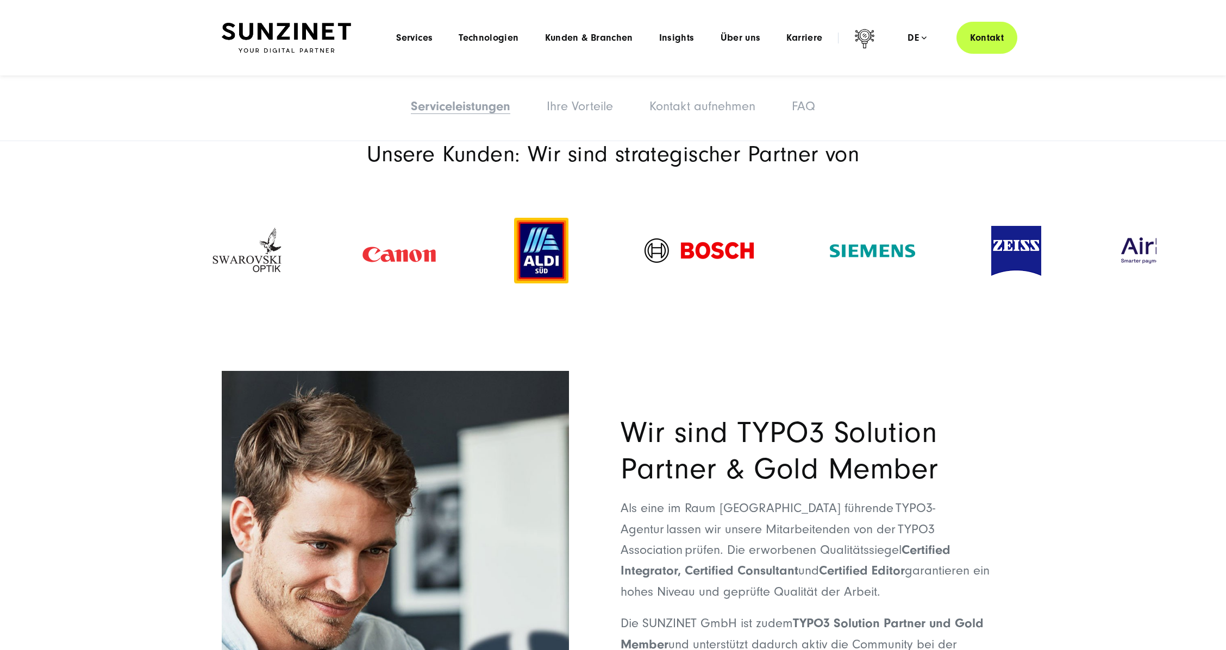
drag, startPoint x: 122, startPoint y: 256, endPoint x: 563, endPoint y: 255, distance: 441.3
click at [555, 256] on div at bounding box center [541, 250] width 130 height 87
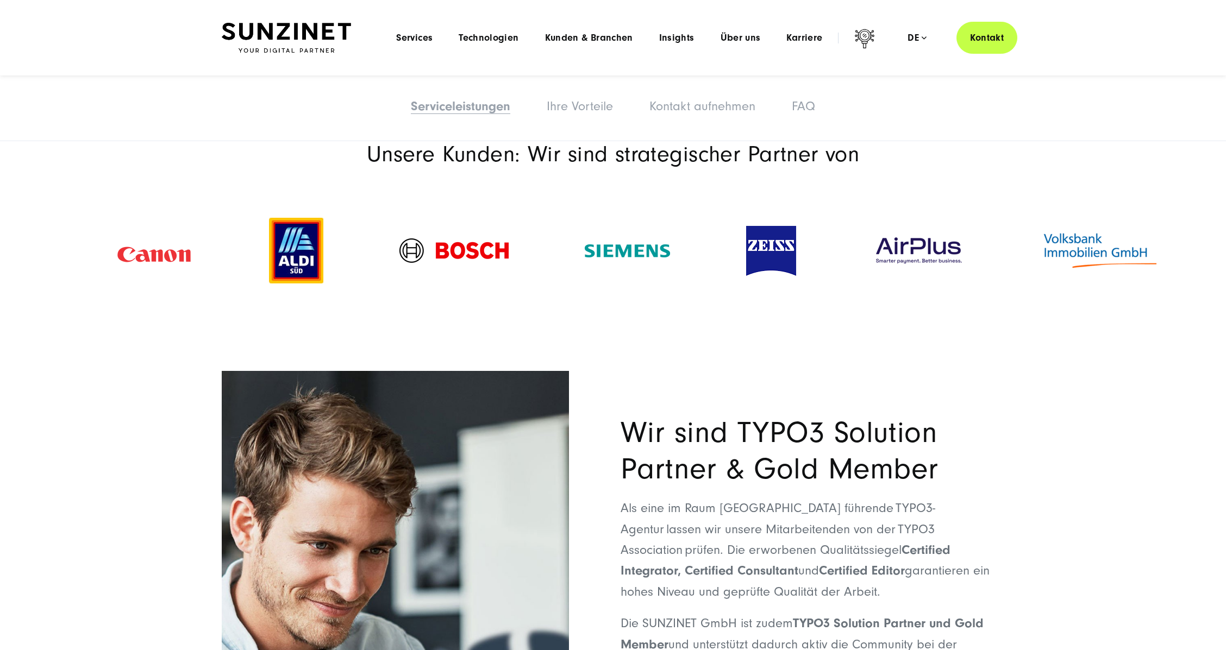
drag, startPoint x: 174, startPoint y: 252, endPoint x: 579, endPoint y: 252, distance: 404.9
click at [193, 252] on img at bounding box center [154, 250] width 78 height 41
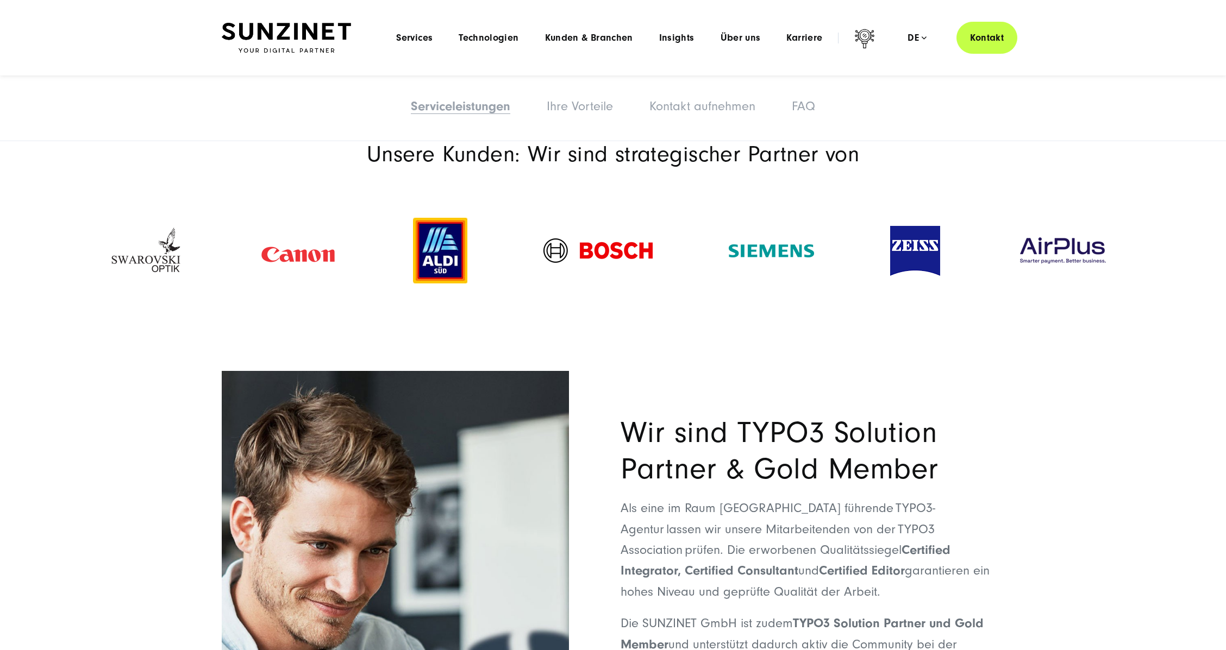
drag, startPoint x: 796, startPoint y: 254, endPoint x: 520, endPoint y: 258, distance: 276.1
click at [729, 254] on img at bounding box center [771, 251] width 85 height 13
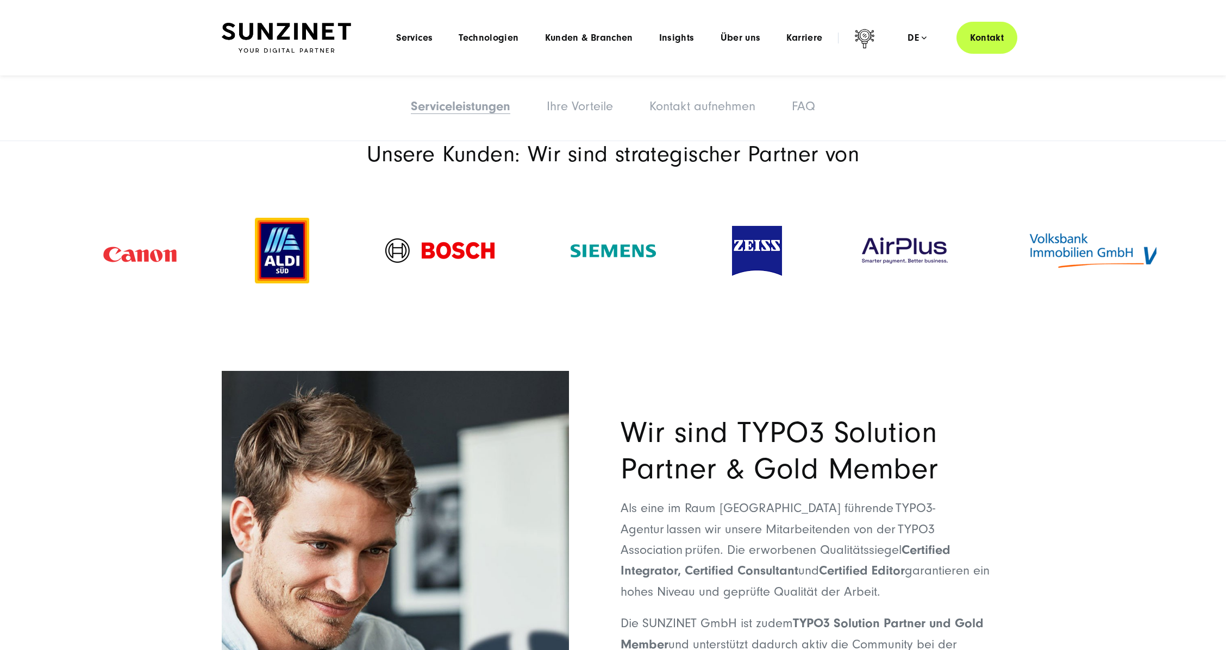
drag, startPoint x: 858, startPoint y: 232, endPoint x: 566, endPoint y: 252, distance: 292.0
click at [820, 252] on div at bounding box center [904, 250] width 168 height 53
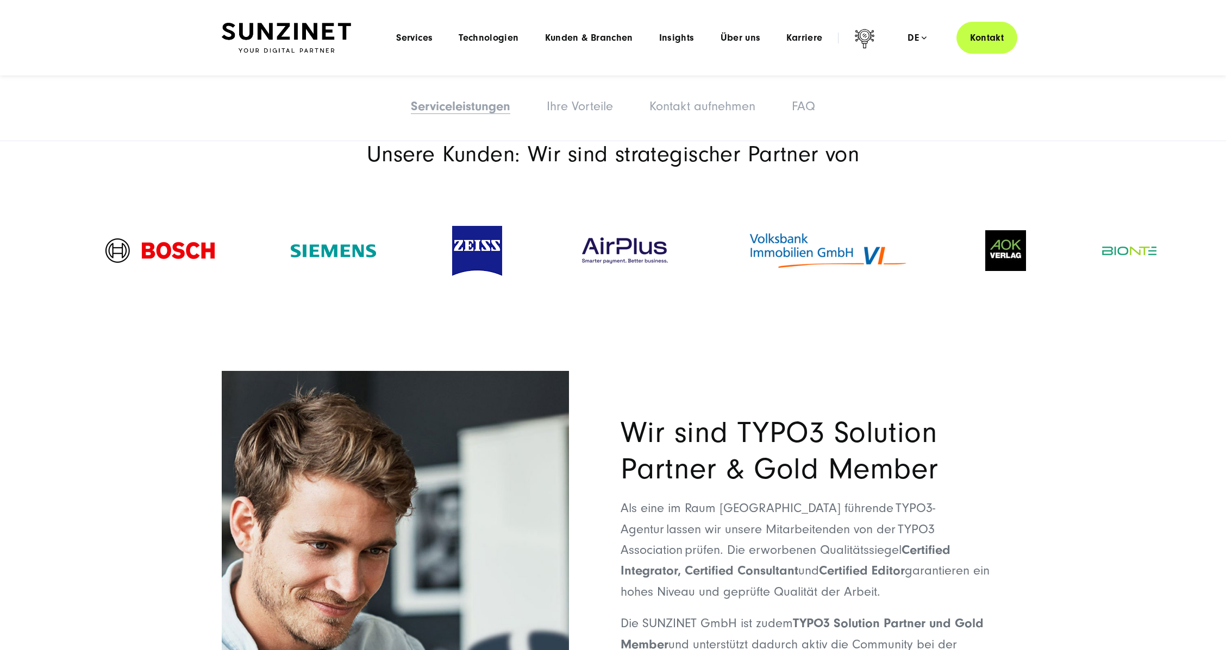
drag, startPoint x: 1021, startPoint y: 240, endPoint x: 397, endPoint y: 267, distance: 625.0
click at [747, 267] on img at bounding box center [828, 250] width 162 height 41
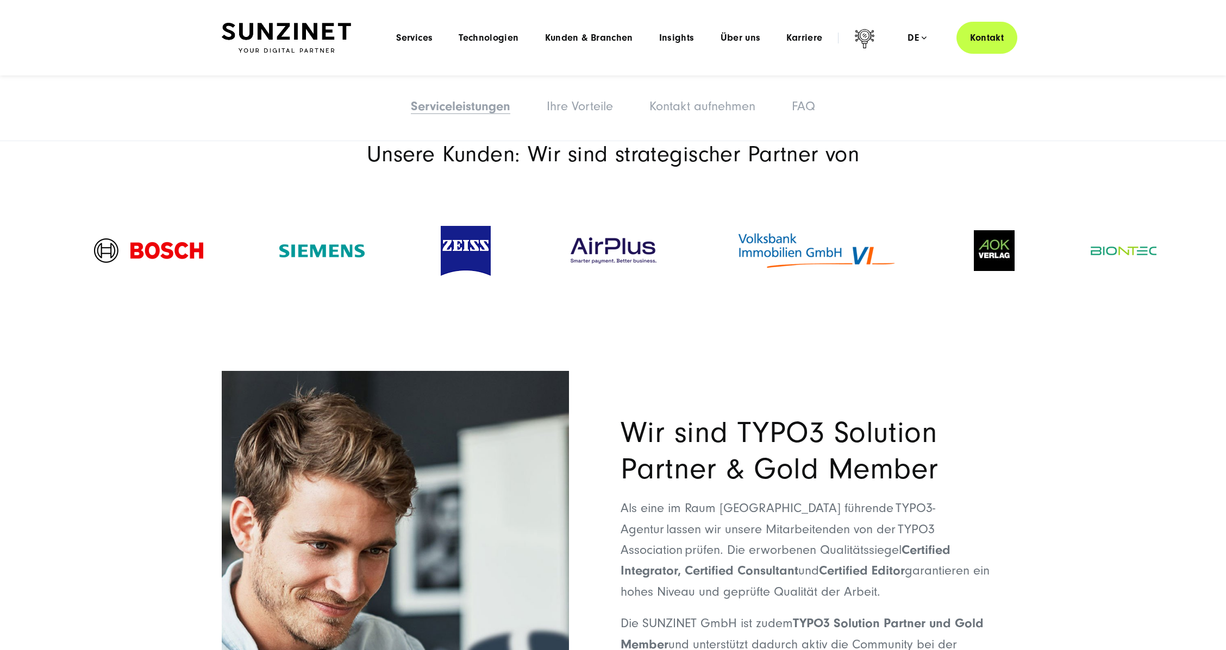
drag, startPoint x: 868, startPoint y: 267, endPoint x: 157, endPoint y: 267, distance: 711.4
click at [735, 261] on img at bounding box center [816, 250] width 162 height 41
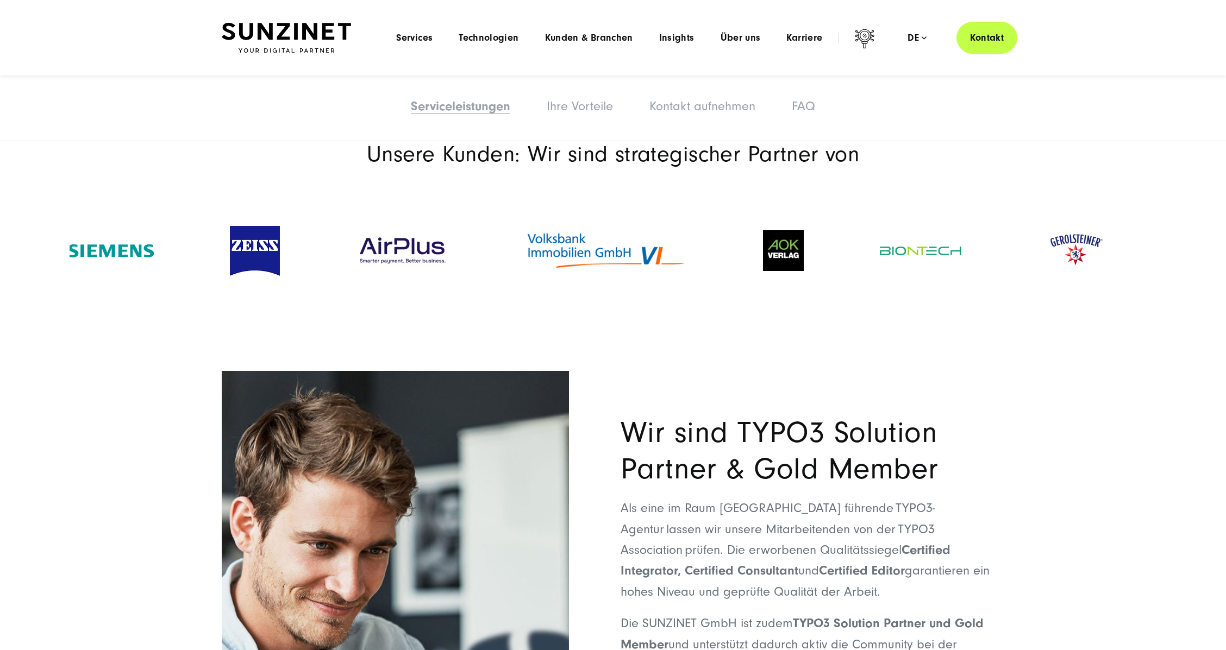
drag, startPoint x: 752, startPoint y: 220, endPoint x: 732, endPoint y: 231, distance: 23.1
drag, startPoint x: 611, startPoint y: 237, endPoint x: 578, endPoint y: 238, distance: 33.2
click at [578, 238] on div at bounding box center [605, 251] width 239 height 62
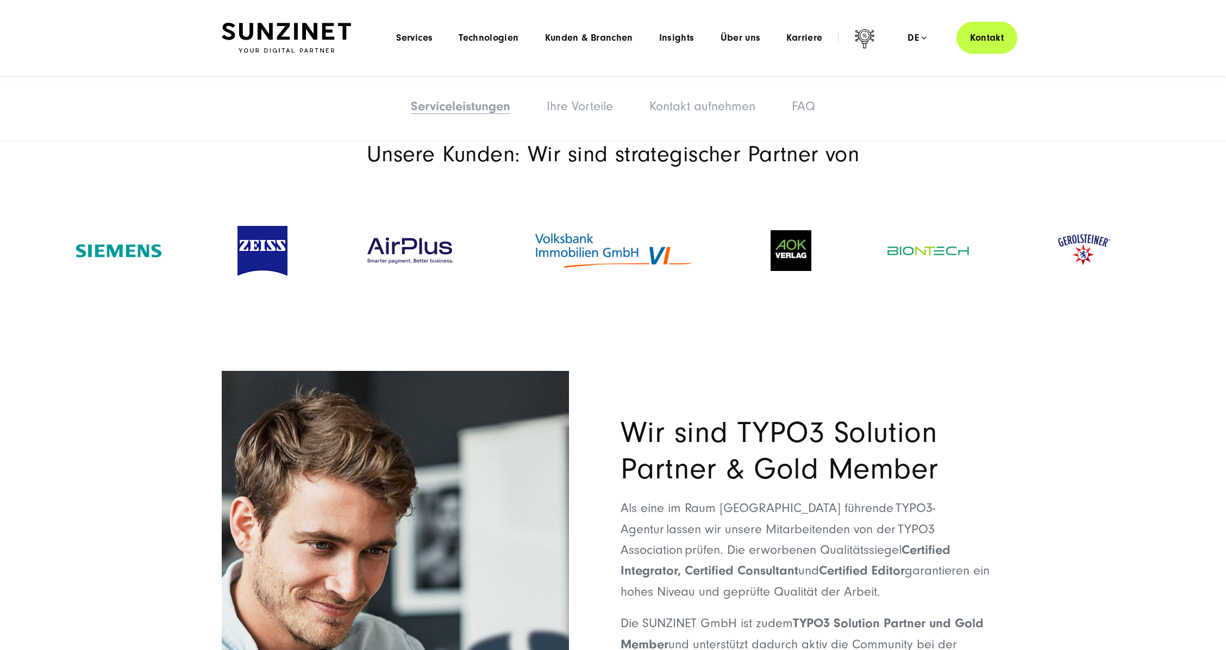
click at [935, 343] on section "Unsere Kunden: Wir sind strategischer Partner von" at bounding box center [613, 231] width 1226 height 235
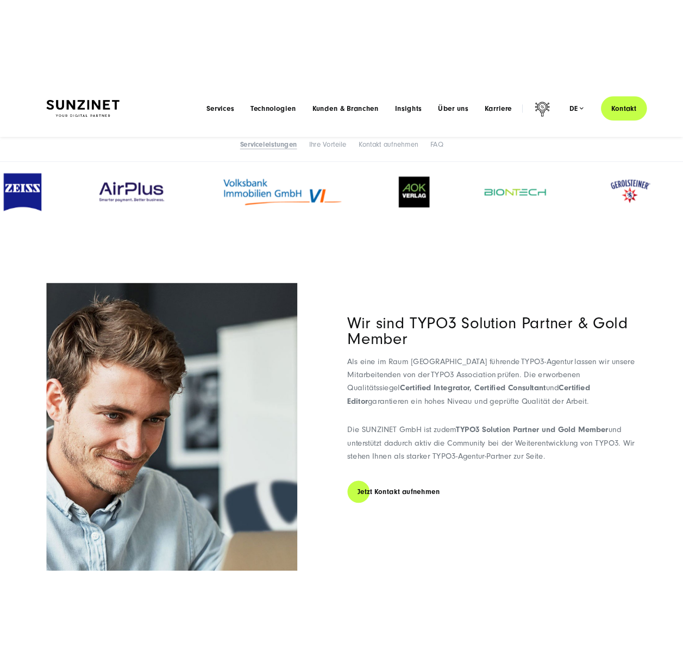
scroll to position [1235, 0]
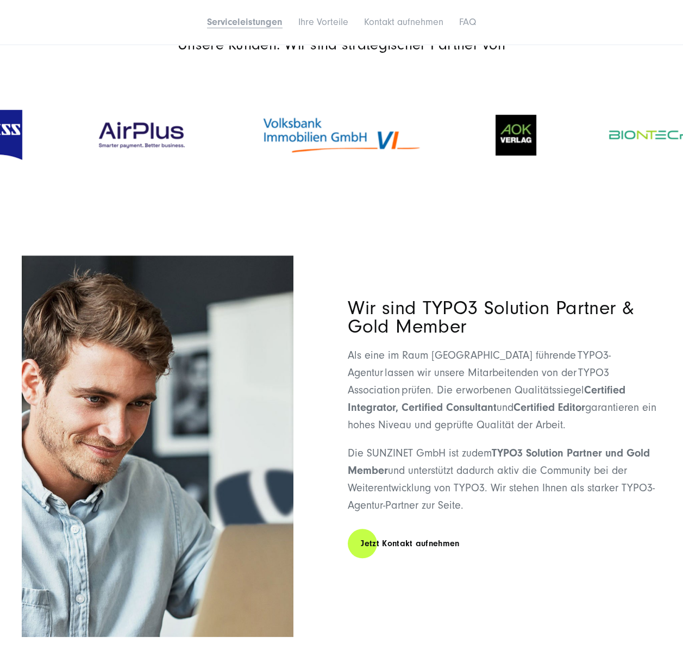
drag, startPoint x: 322, startPoint y: 157, endPoint x: 155, endPoint y: 155, distance: 166.8
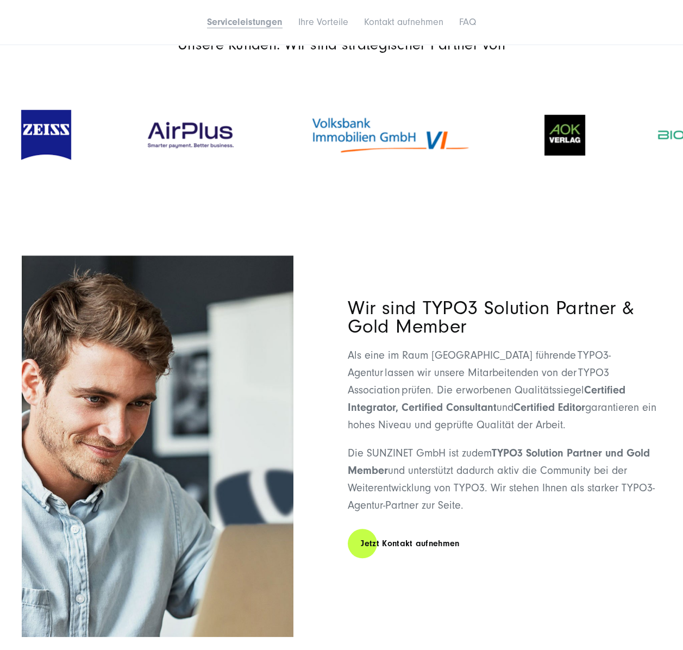
drag, startPoint x: 240, startPoint y: 149, endPoint x: 424, endPoint y: 147, distance: 184.2
click at [273, 147] on div at bounding box center [190, 135] width 165 height 53
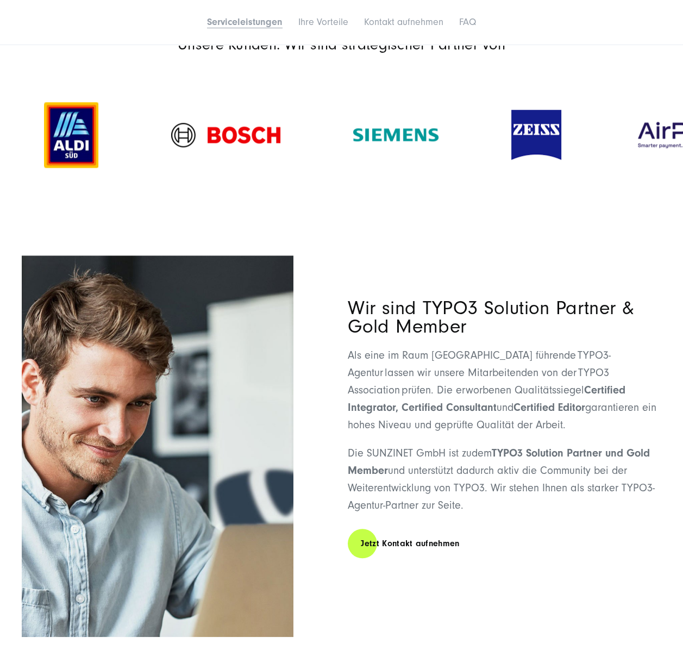
drag, startPoint x: 195, startPoint y: 143, endPoint x: 594, endPoint y: 155, distance: 399.6
click at [561, 155] on img at bounding box center [536, 135] width 50 height 50
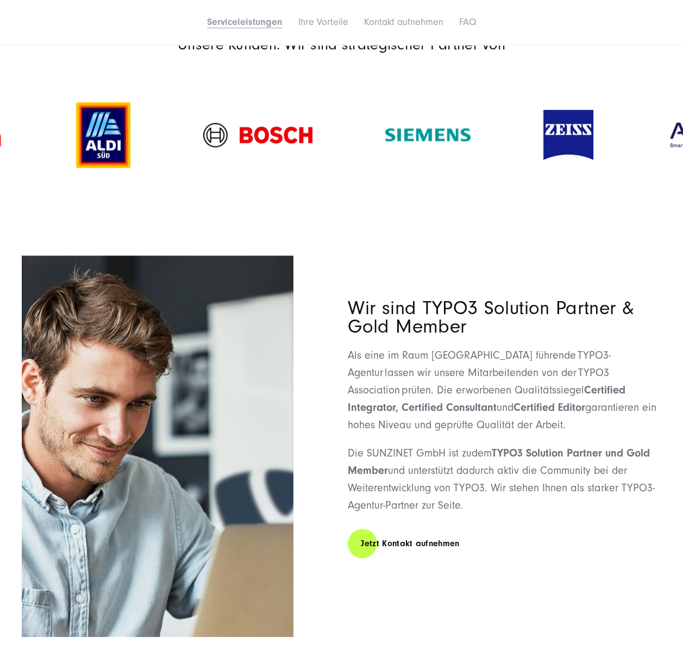
drag, startPoint x: 206, startPoint y: 151, endPoint x: 550, endPoint y: 154, distance: 344.0
click at [471, 141] on img at bounding box center [427, 134] width 85 height 13
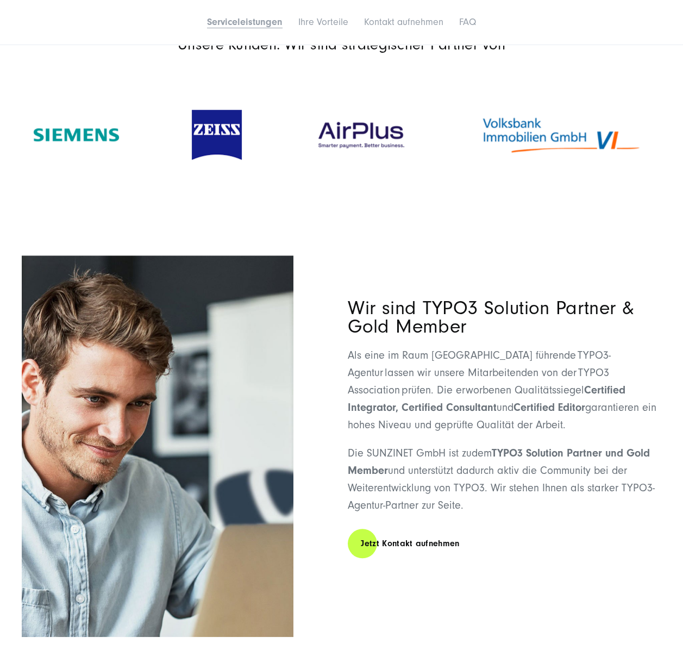
drag, startPoint x: 489, startPoint y: 156, endPoint x: 9, endPoint y: 185, distance: 480.7
click at [192, 160] on img at bounding box center [217, 135] width 50 height 50
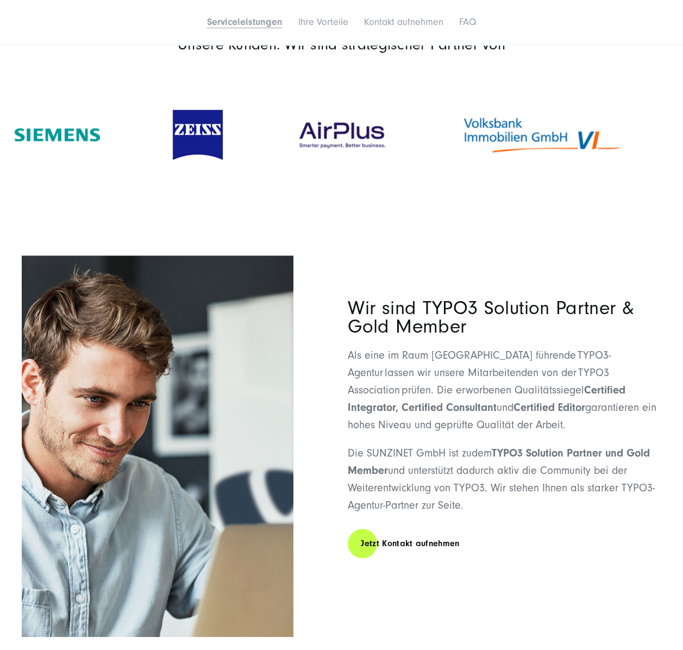
drag, startPoint x: 539, startPoint y: 136, endPoint x: -2, endPoint y: 167, distance: 542.1
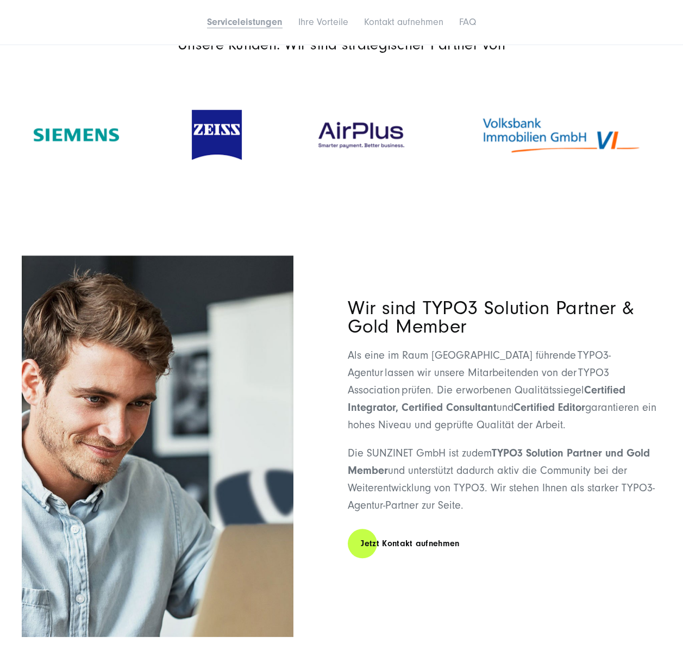
drag, startPoint x: 143, startPoint y: 146, endPoint x: 586, endPoint y: 142, distance: 442.9
click at [155, 143] on div at bounding box center [76, 134] width 158 height 35
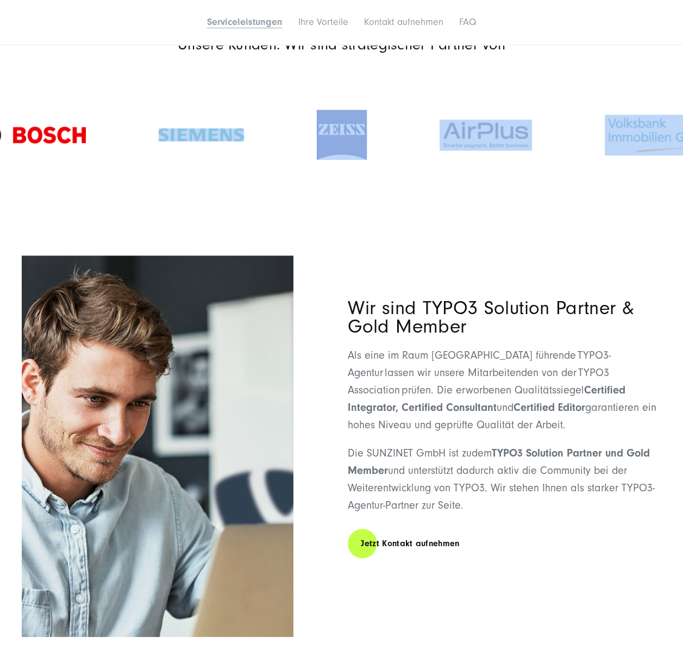
drag, startPoint x: 157, startPoint y: 143, endPoint x: 628, endPoint y: 149, distance: 471.2
click at [345, 160] on img at bounding box center [342, 135] width 50 height 50
click at [186, 141] on img at bounding box center [201, 134] width 85 height 13
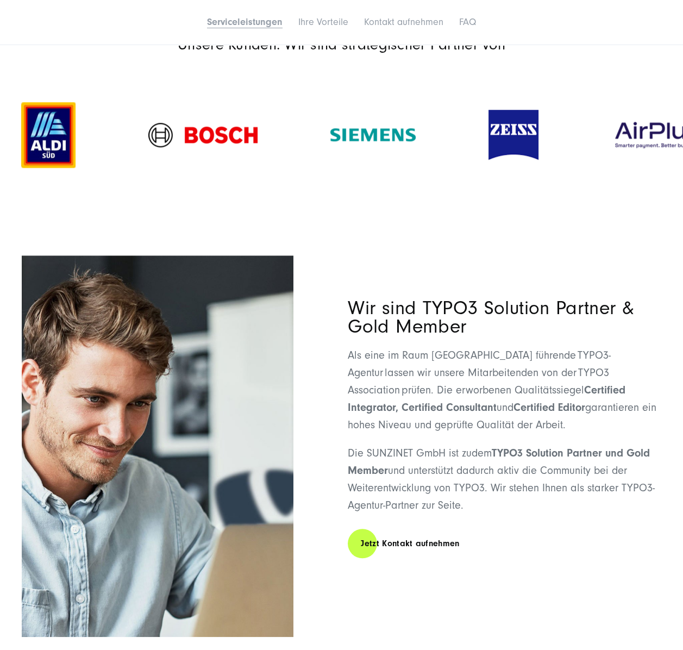
drag, startPoint x: 61, startPoint y: 147, endPoint x: 310, endPoint y: 151, distance: 248.9
click at [258, 147] on img at bounding box center [202, 135] width 109 height 24
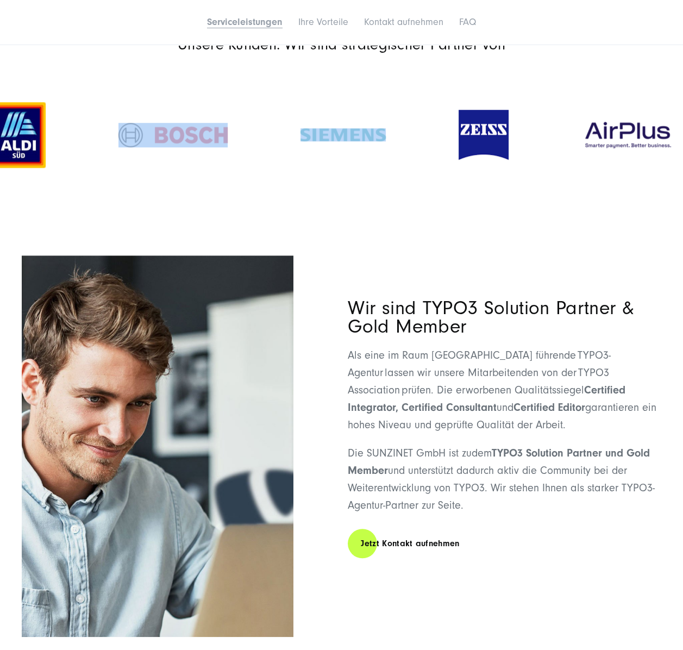
drag, startPoint x: 133, startPoint y: 128, endPoint x: 453, endPoint y: 146, distance: 320.6
drag, startPoint x: 195, startPoint y: 144, endPoint x: 597, endPoint y: 145, distance: 402.7
drag, startPoint x: 292, startPoint y: 152, endPoint x: 286, endPoint y: 160, distance: 10.1
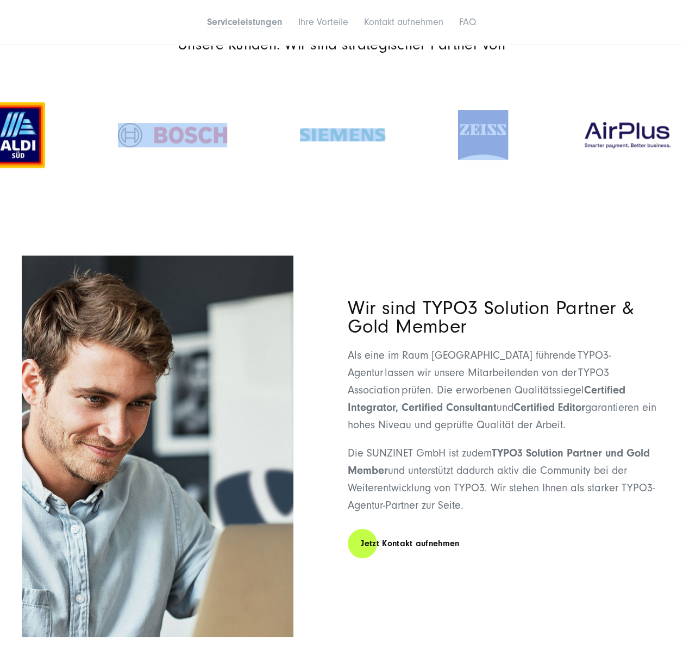
click at [292, 151] on div at bounding box center [343, 134] width 158 height 35
drag, startPoint x: 211, startPoint y: 143, endPoint x: 388, endPoint y: 139, distance: 176.7
click at [226, 139] on img at bounding box center [171, 135] width 109 height 24
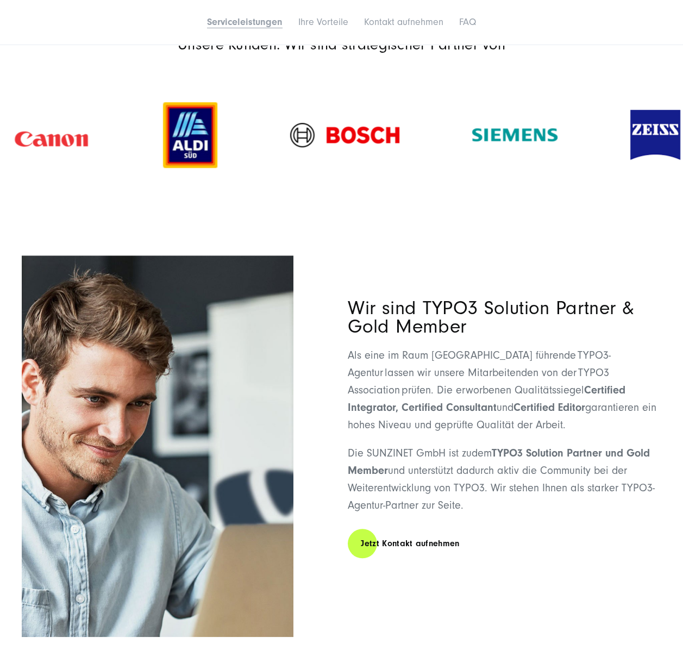
drag, startPoint x: 177, startPoint y: 158, endPoint x: 339, endPoint y: 176, distance: 162.9
click at [217, 168] on img at bounding box center [190, 135] width 54 height 66
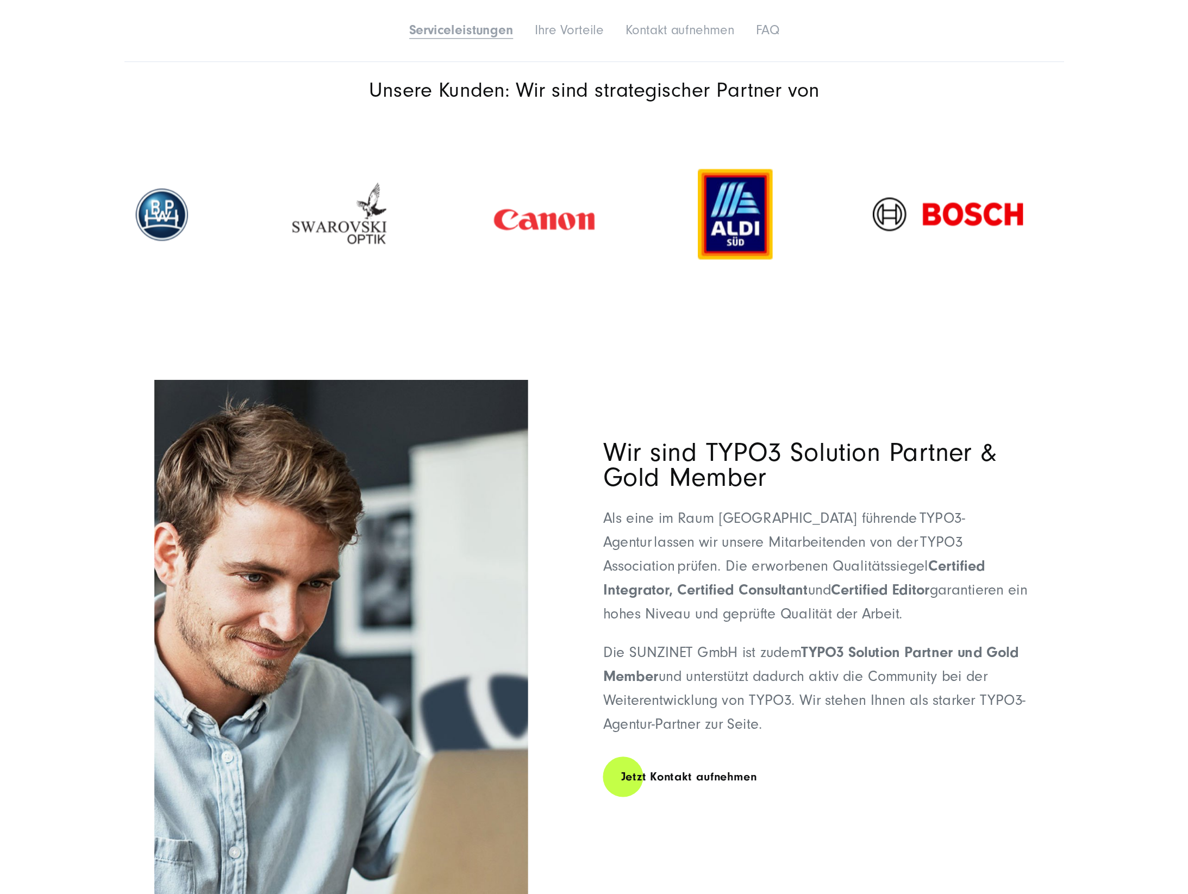
scroll to position [1235, 0]
